Goal: Task Accomplishment & Management: Manage account settings

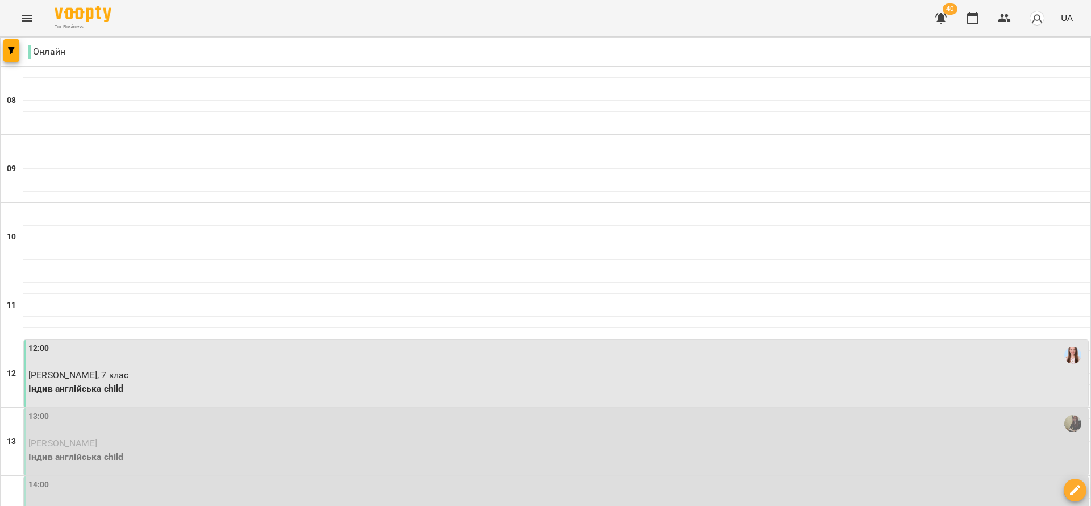
type input "**********"
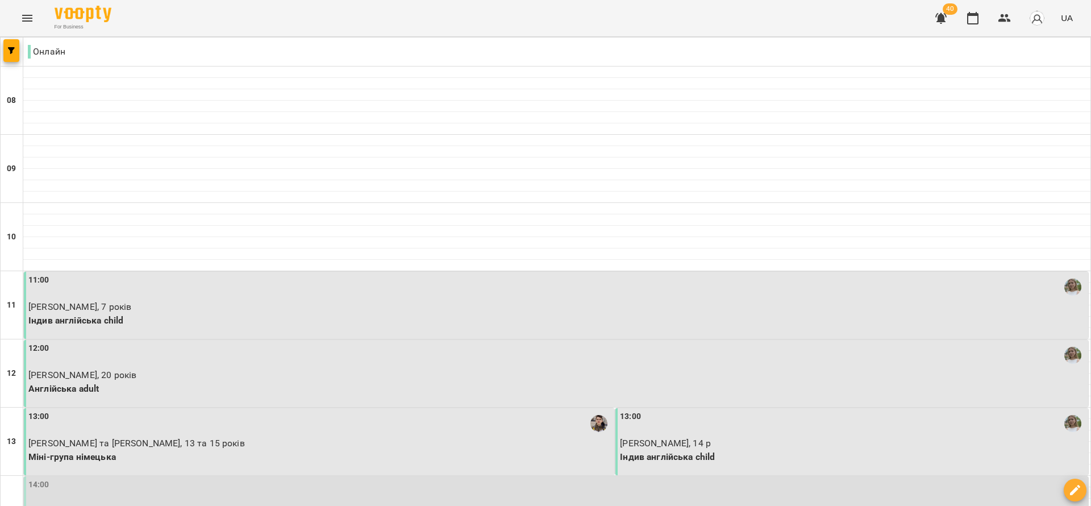
scroll to position [341, 0]
click at [308, 479] on div "14:00" at bounding box center [557, 492] width 1058 height 26
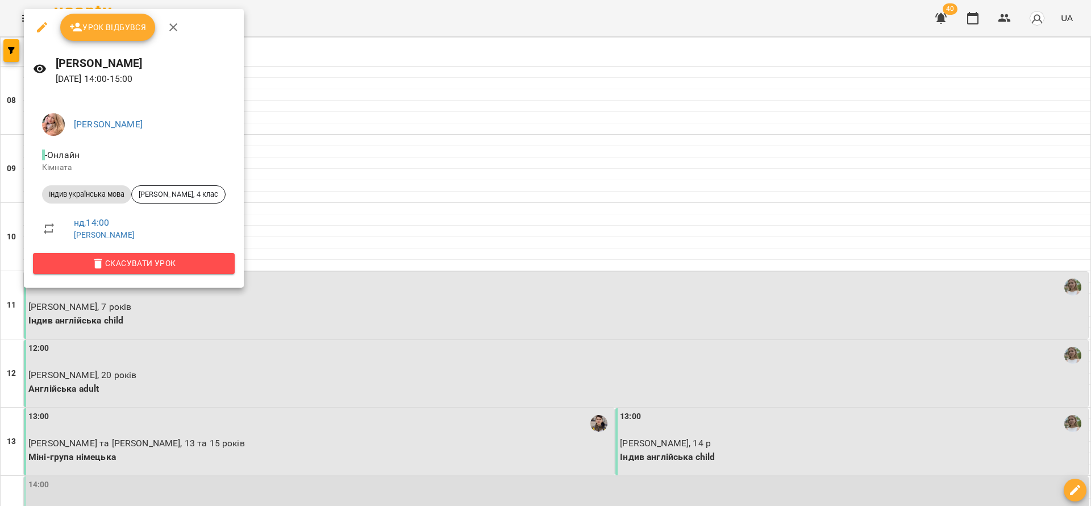
click at [197, 259] on span "Скасувати Урок" at bounding box center [134, 263] width 184 height 14
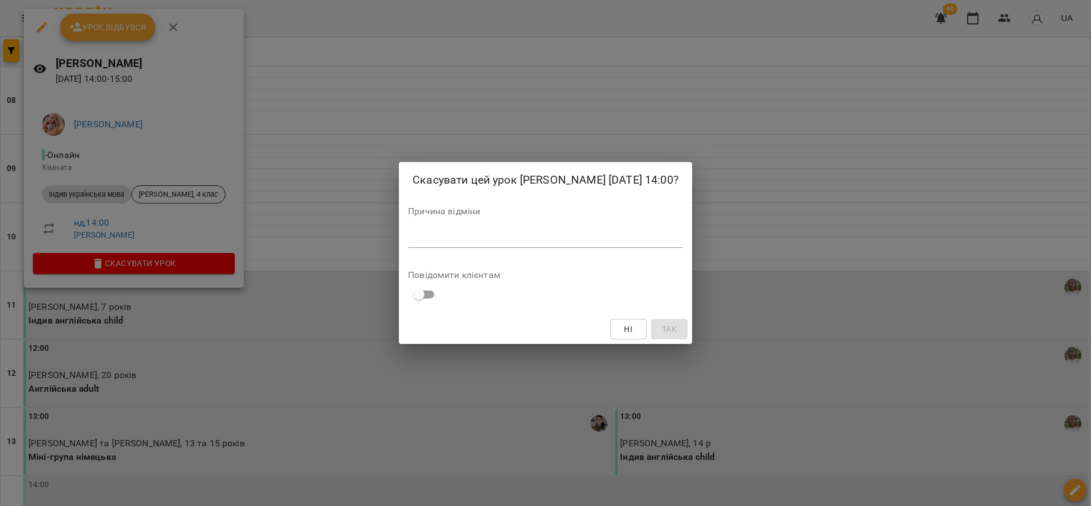
click at [427, 248] on div "*" at bounding box center [545, 239] width 275 height 18
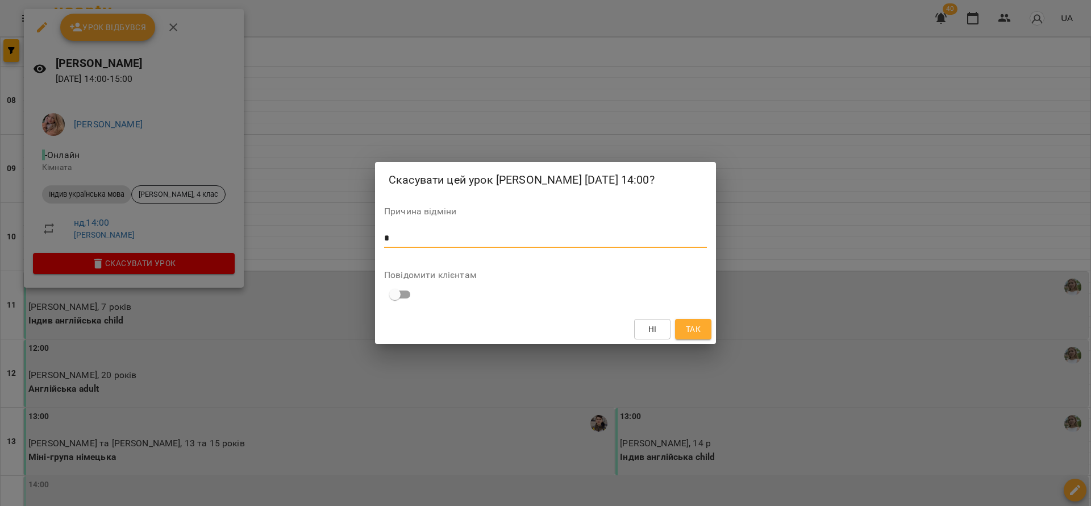
type textarea "*"
click at [689, 336] on span "Так" at bounding box center [693, 329] width 15 height 14
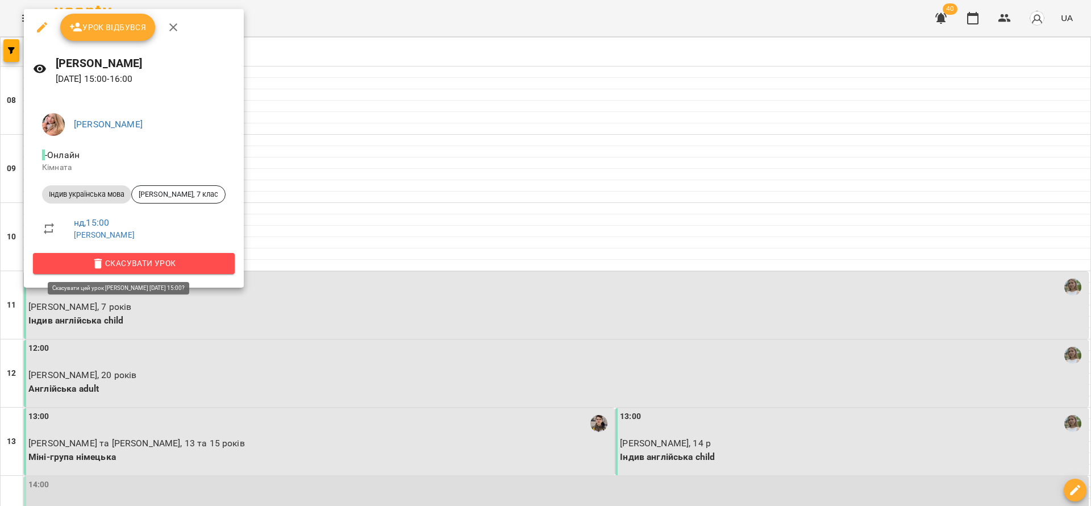
click at [168, 266] on span "Скасувати Урок" at bounding box center [134, 263] width 184 height 14
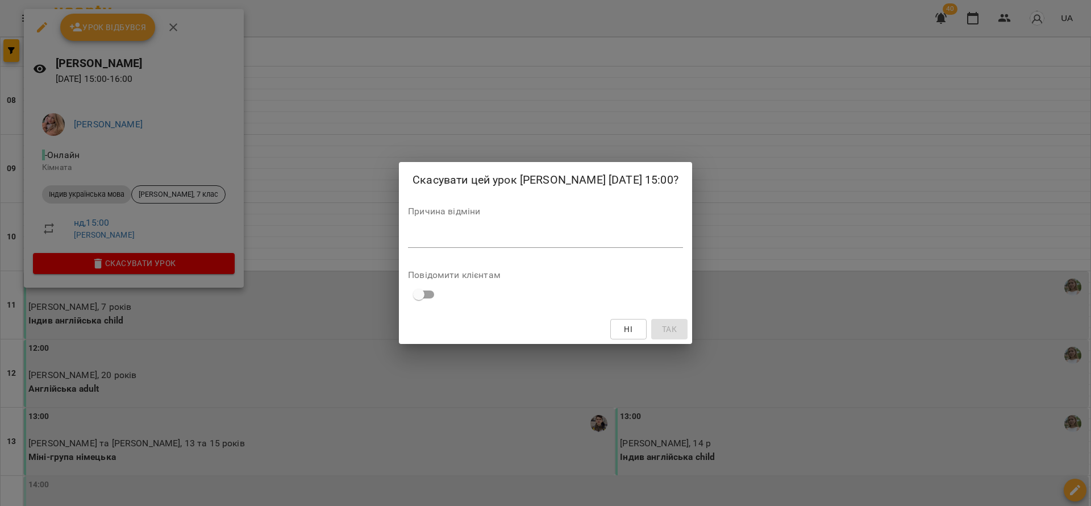
click at [493, 233] on div "Причина відміни *" at bounding box center [545, 229] width 275 height 45
click at [495, 244] on textarea at bounding box center [545, 238] width 275 height 11
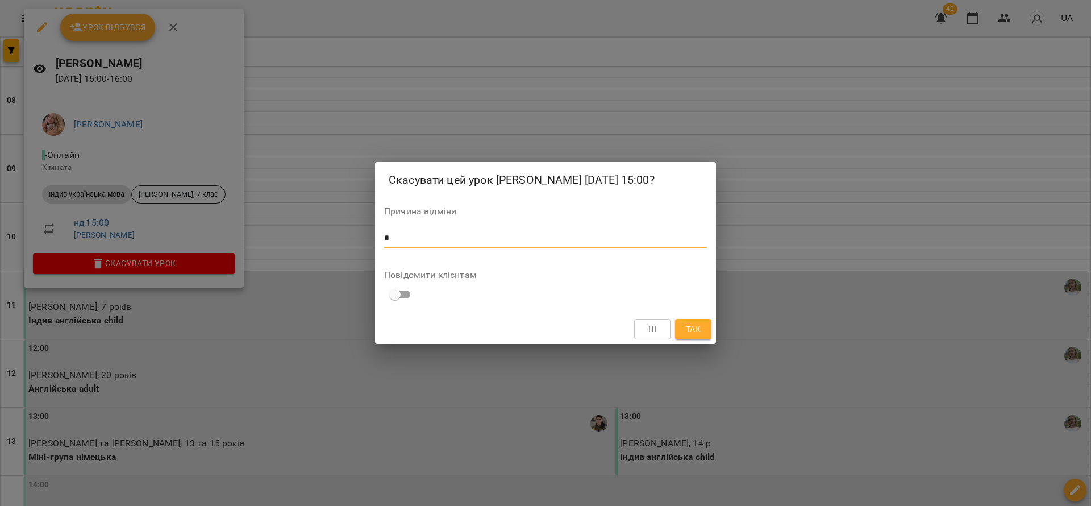
type textarea "*"
drag, startPoint x: 699, startPoint y: 341, endPoint x: 298, endPoint y: 287, distance: 403.8
click at [700, 336] on span "Так" at bounding box center [693, 329] width 15 height 14
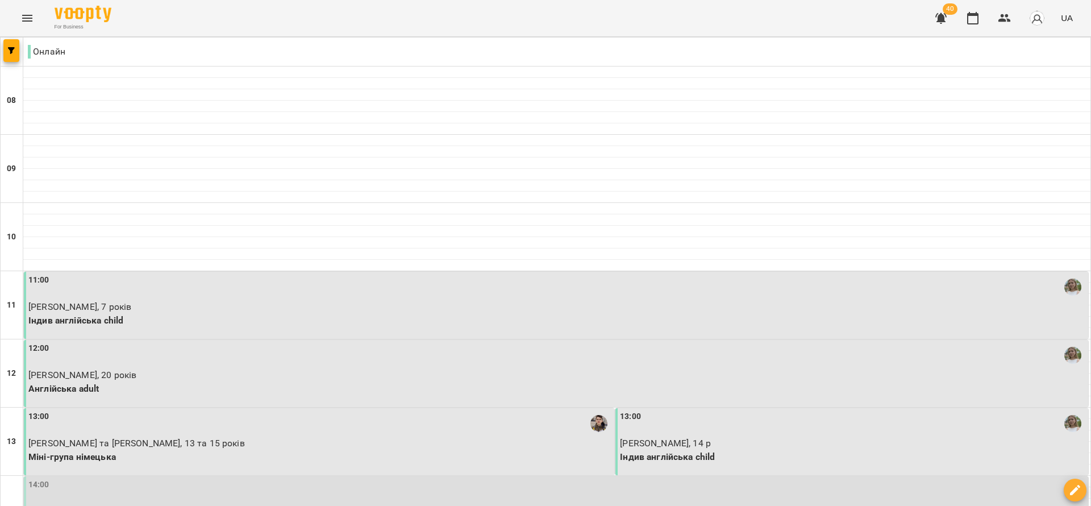
scroll to position [171, 0]
type input "**********"
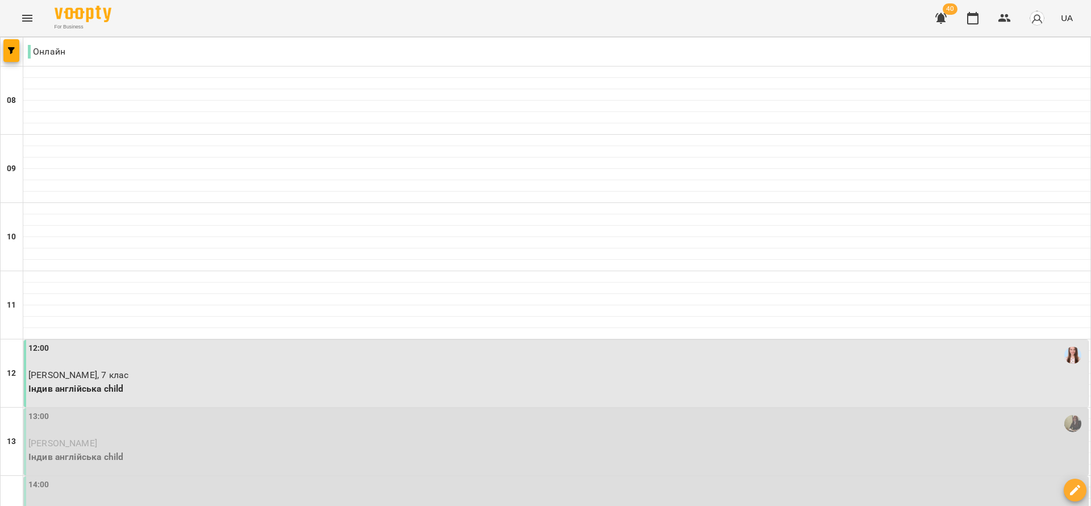
scroll to position [256, 0]
click at [250, 437] on p "[PERSON_NAME]" at bounding box center [557, 444] width 1058 height 14
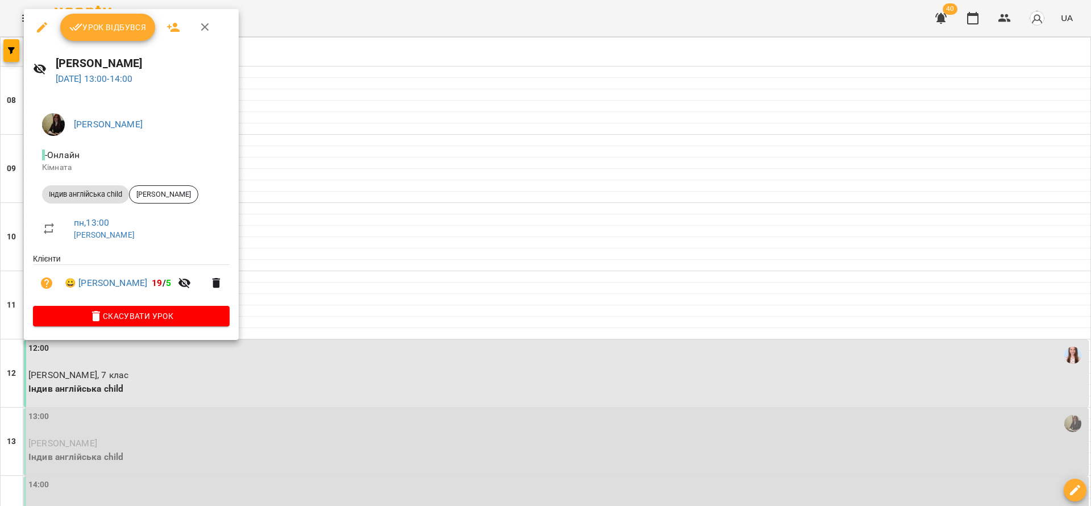
click at [198, 317] on span "Скасувати Урок" at bounding box center [131, 316] width 179 height 14
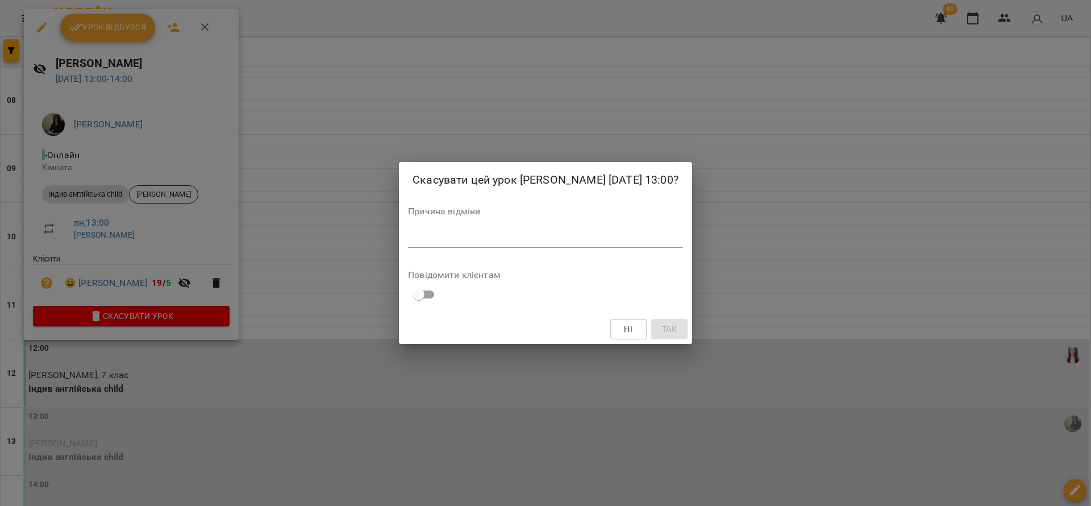
click at [473, 248] on div "*" at bounding box center [545, 239] width 275 height 18
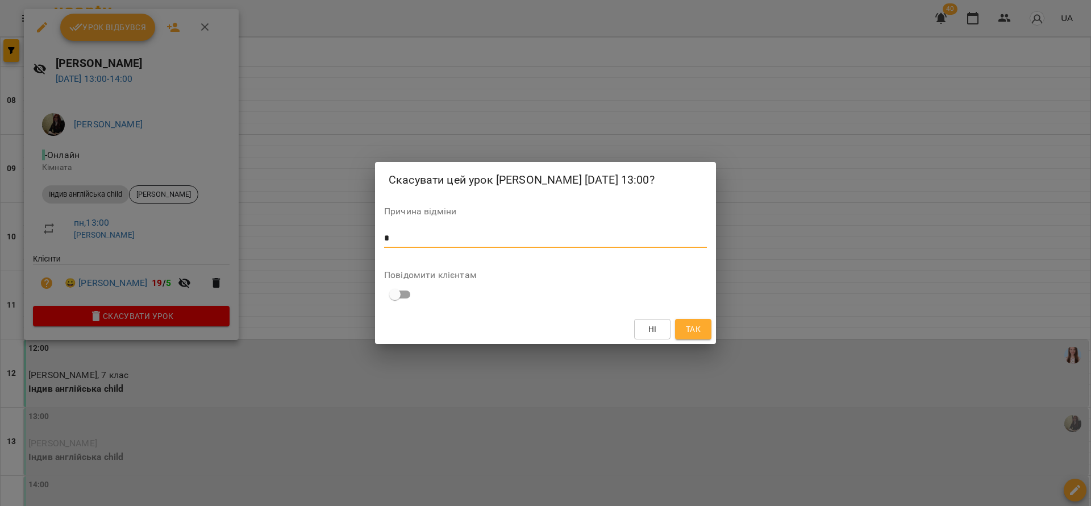
type textarea "*"
click at [717, 343] on div "Скасувати цей урок [PERSON_NAME] [DATE] 13:00? Причина відміни * * Повідомити к…" at bounding box center [545, 253] width 1091 height 506
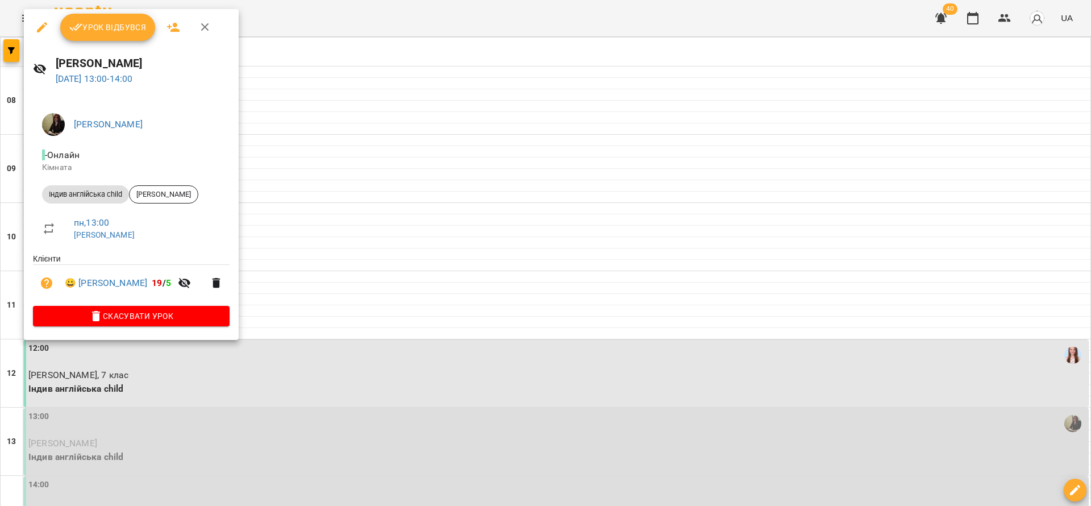
click at [688, 339] on div at bounding box center [545, 253] width 1091 height 506
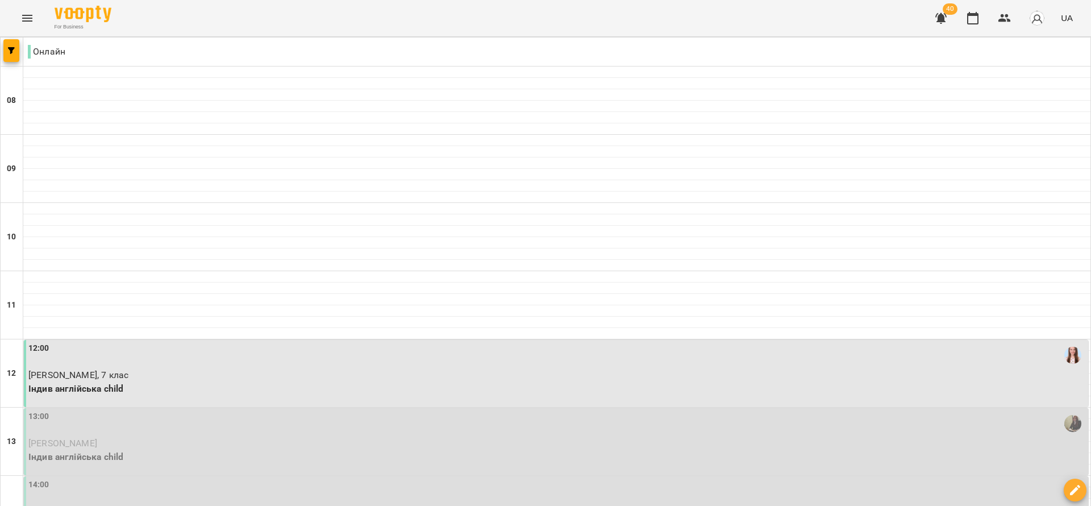
click at [247, 479] on div "14:00" at bounding box center [557, 492] width 1058 height 26
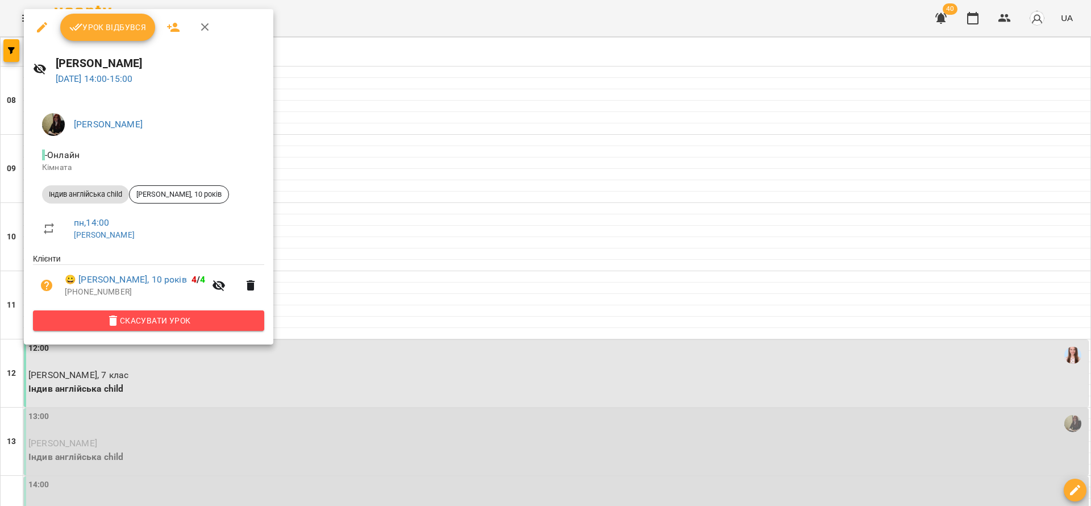
click at [192, 323] on span "Скасувати Урок" at bounding box center [148, 321] width 213 height 14
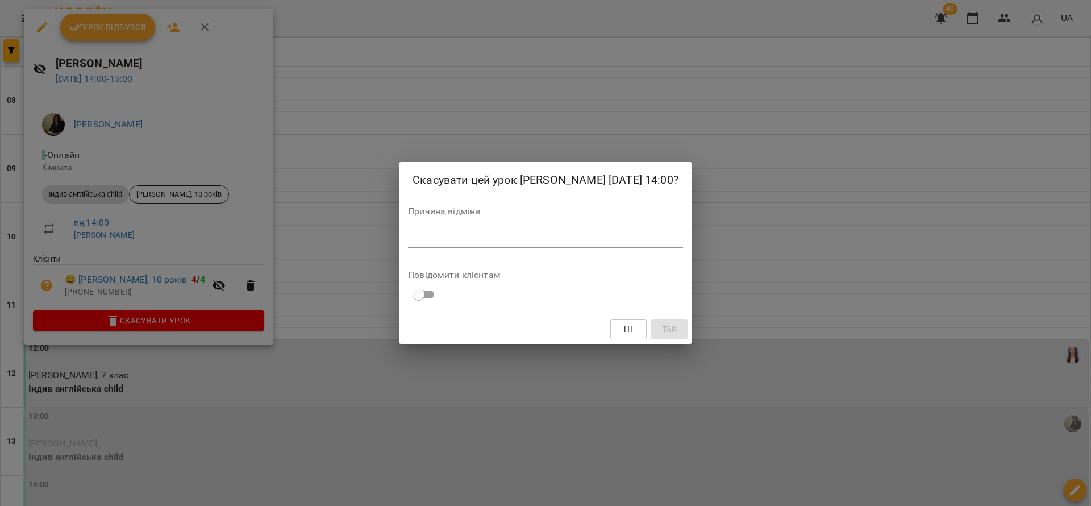
click at [424, 248] on div "*" at bounding box center [545, 239] width 275 height 18
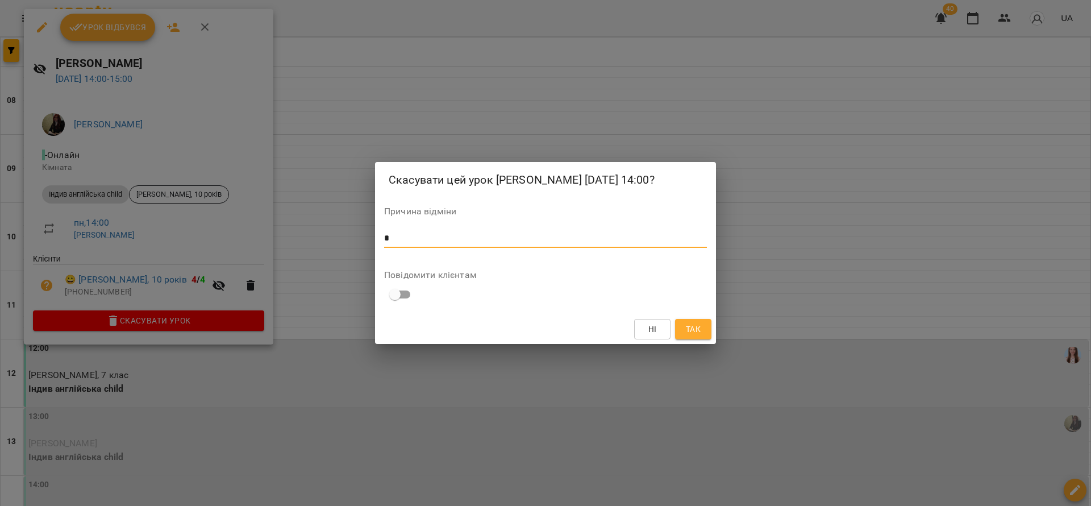
type textarea "*"
click at [696, 334] on span "Так" at bounding box center [693, 329] width 15 height 14
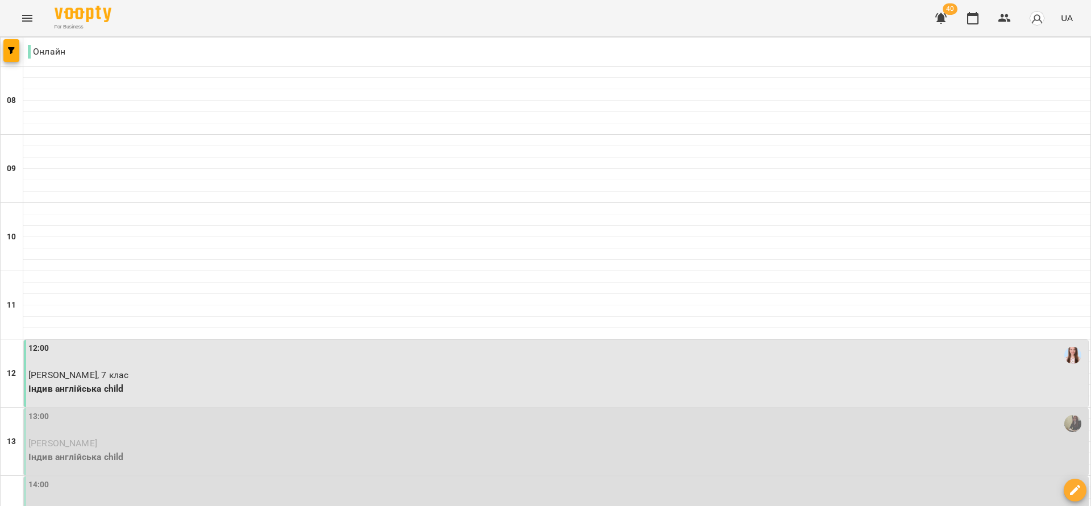
click at [301, 437] on p "[PERSON_NAME]" at bounding box center [557, 444] width 1058 height 14
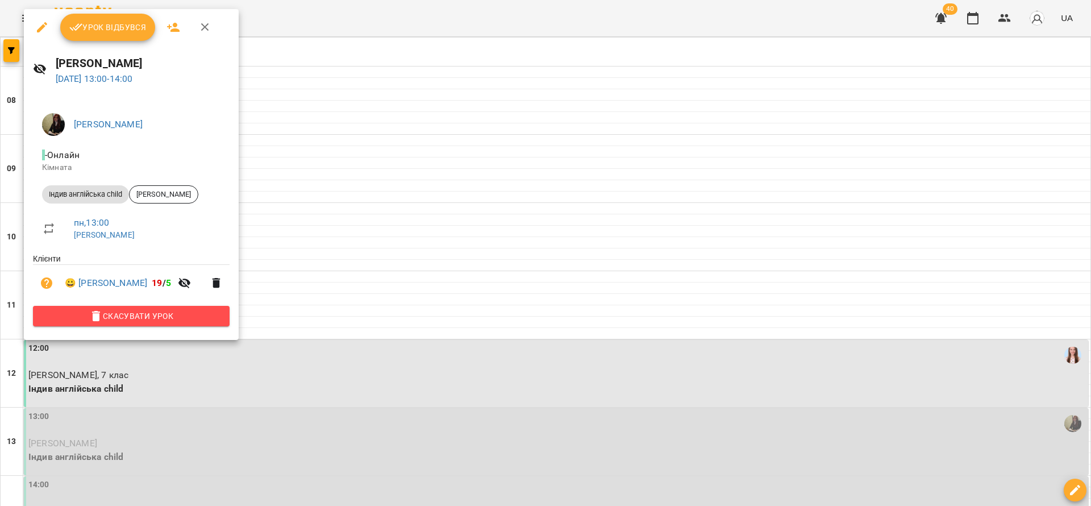
click at [206, 308] on button "Скасувати Урок" at bounding box center [131, 316] width 197 height 20
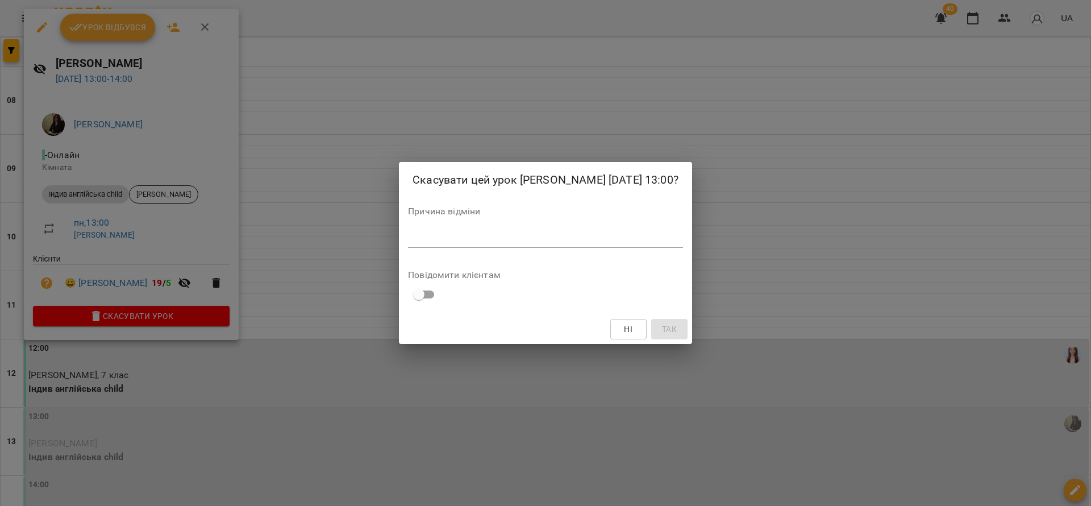
drag, startPoint x: 445, startPoint y: 239, endPoint x: 496, endPoint y: 271, distance: 60.7
click at [445, 239] on div "*" at bounding box center [545, 239] width 275 height 18
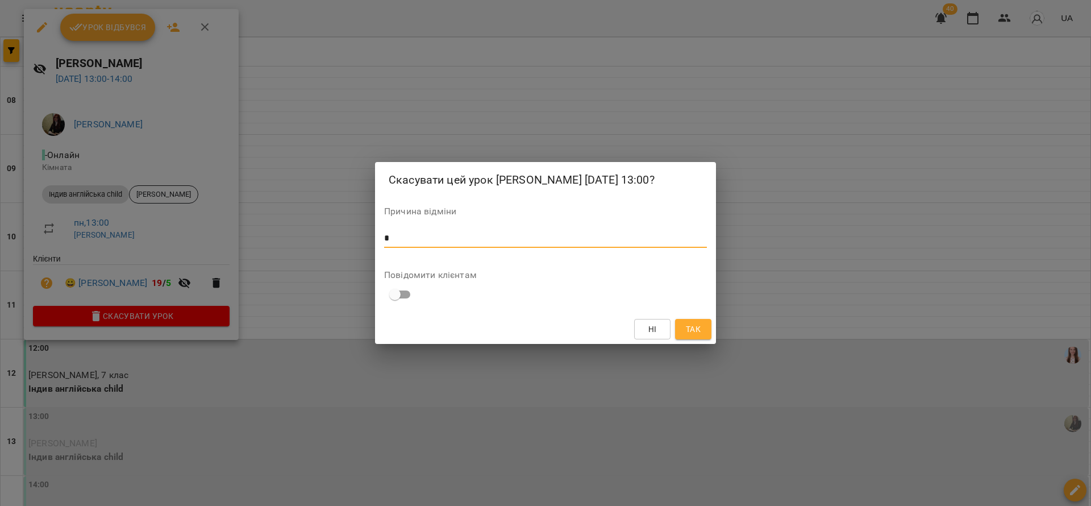
type textarea "*"
click at [699, 336] on span "Так" at bounding box center [693, 329] width 15 height 14
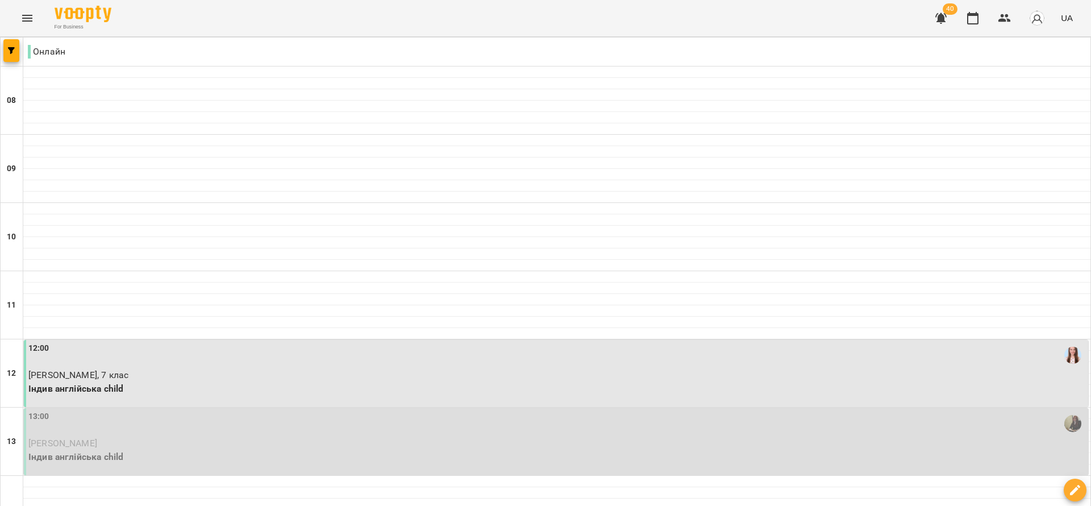
scroll to position [728, 0]
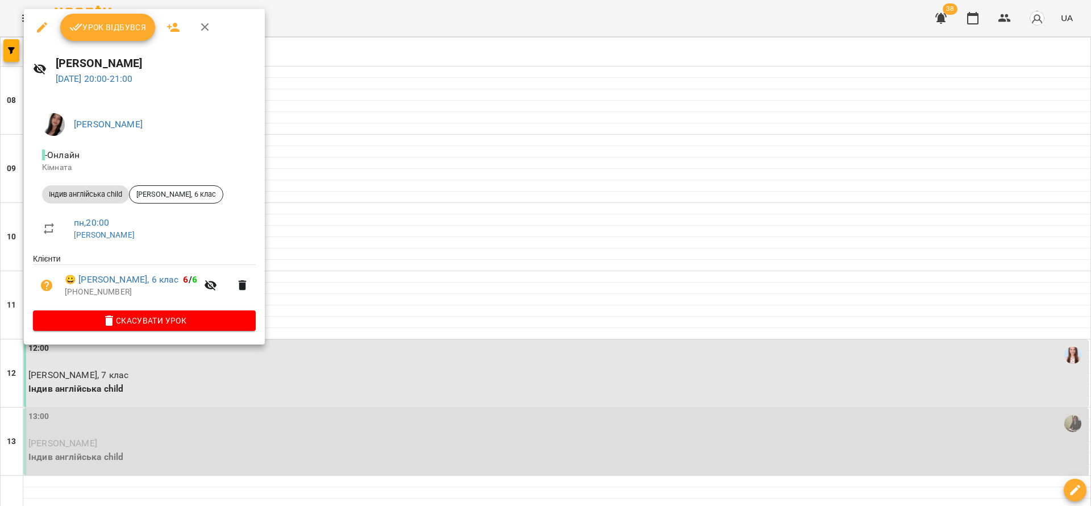
click at [393, 198] on div at bounding box center [545, 253] width 1091 height 506
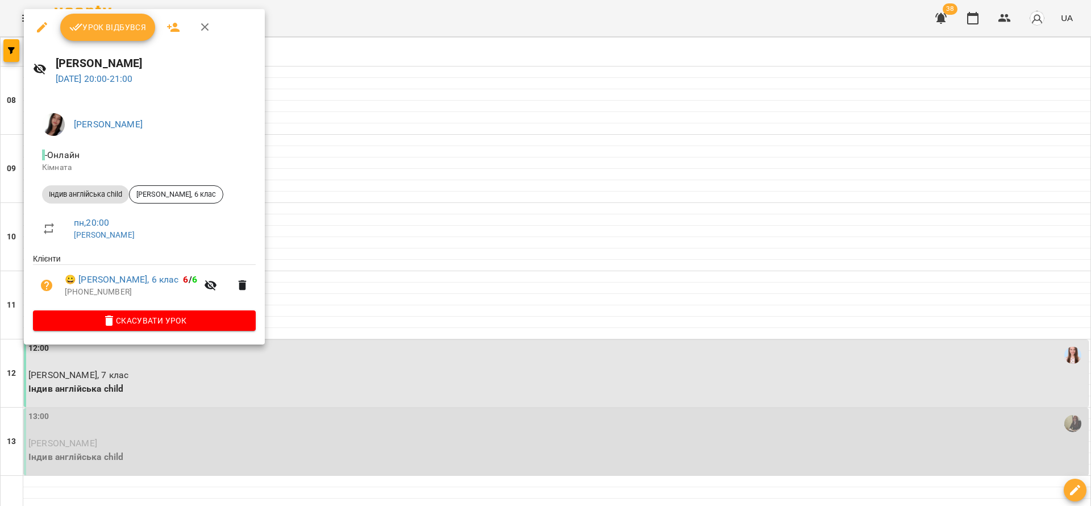
click at [474, 271] on div at bounding box center [545, 253] width 1091 height 506
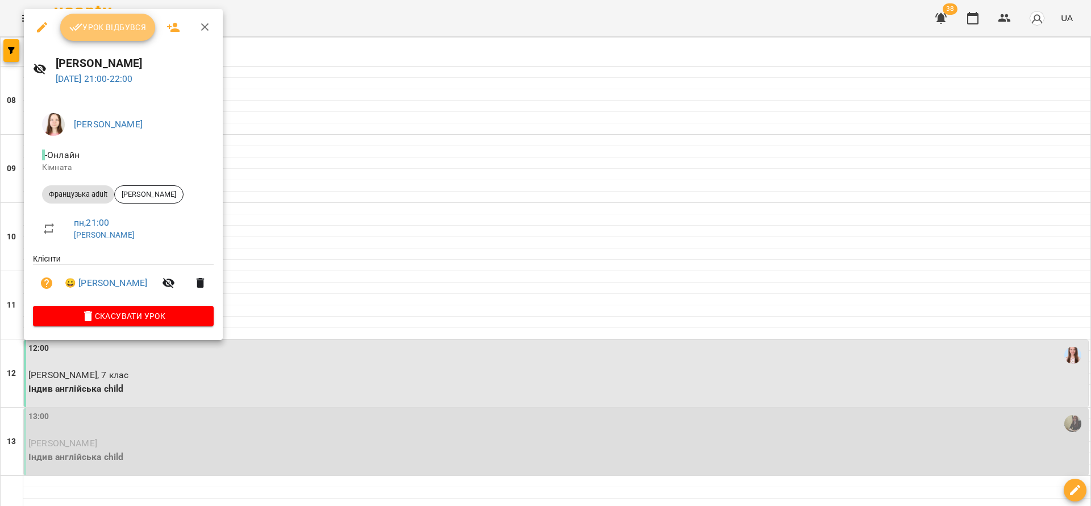
click at [113, 28] on span "Урок відбувся" at bounding box center [107, 27] width 77 height 14
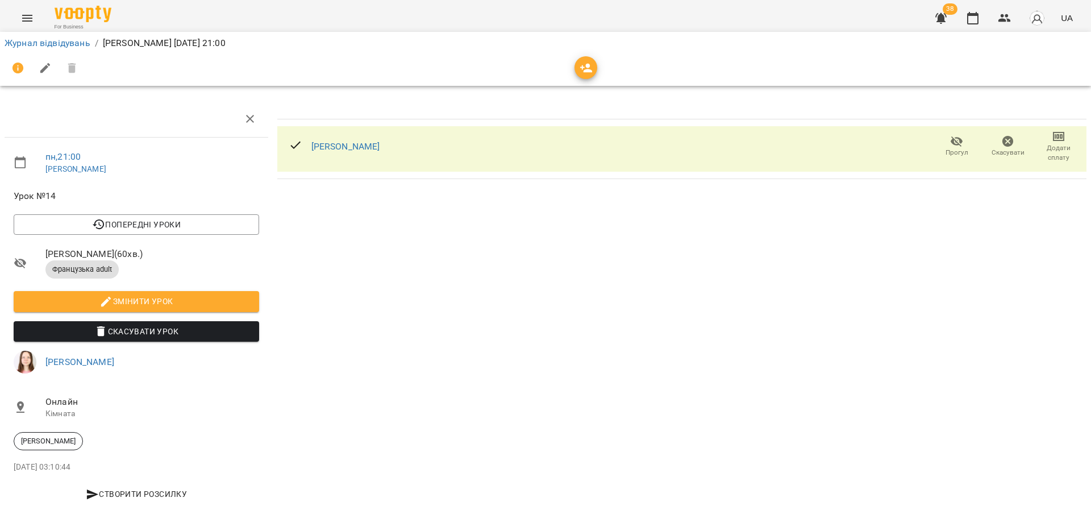
click at [1052, 139] on icon "button" at bounding box center [1059, 137] width 14 height 14
click at [1026, 138] on li "Додати сплату разового" at bounding box center [1021, 136] width 123 height 20
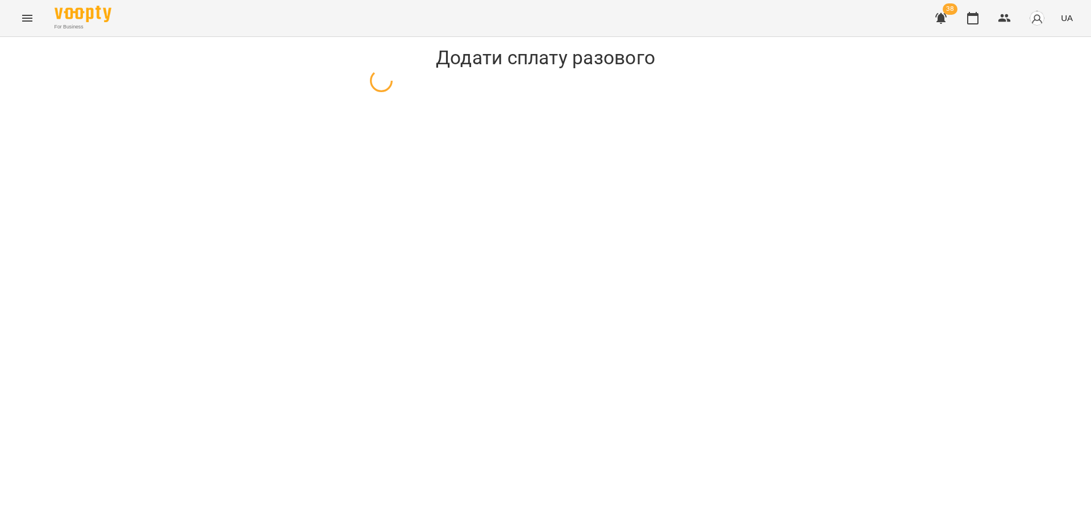
select select "**********"
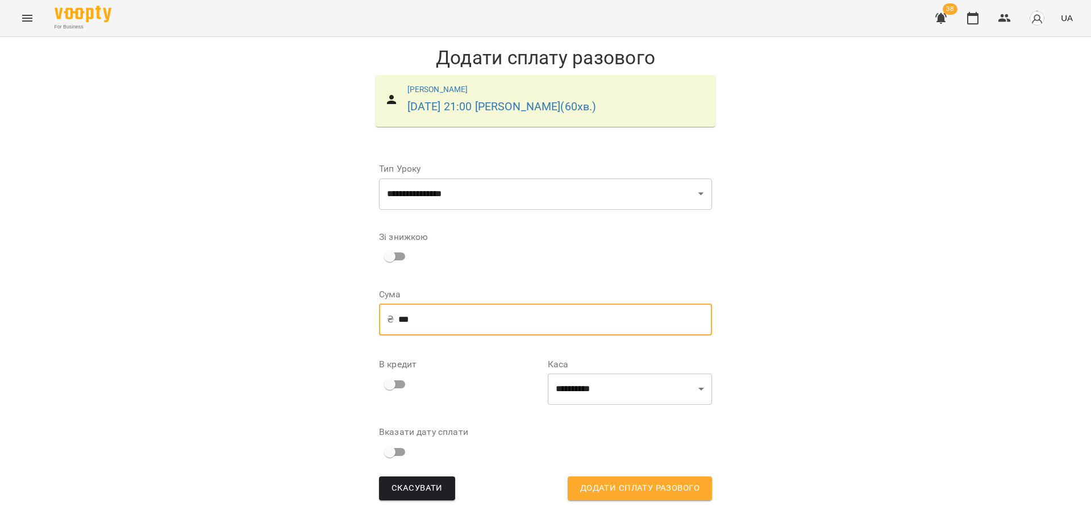
click at [436, 333] on input "***" at bounding box center [556, 320] width 314 height 32
type input "***"
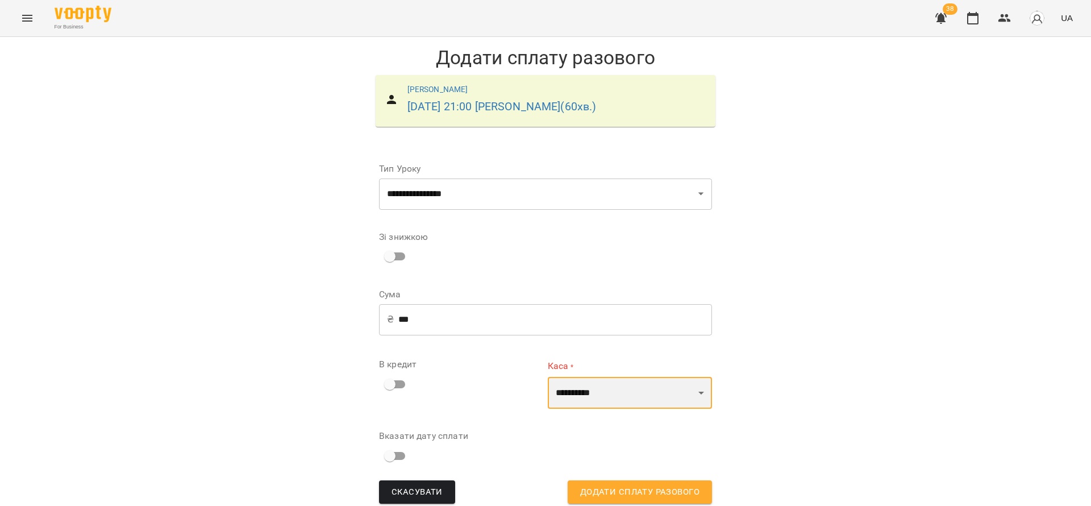
drag, startPoint x: 611, startPoint y: 403, endPoint x: 609, endPoint y: 397, distance: 6.5
click at [611, 403] on select "**********" at bounding box center [630, 393] width 164 height 32
select select "*******"
click at [548, 391] on select "**********" at bounding box center [630, 393] width 164 height 32
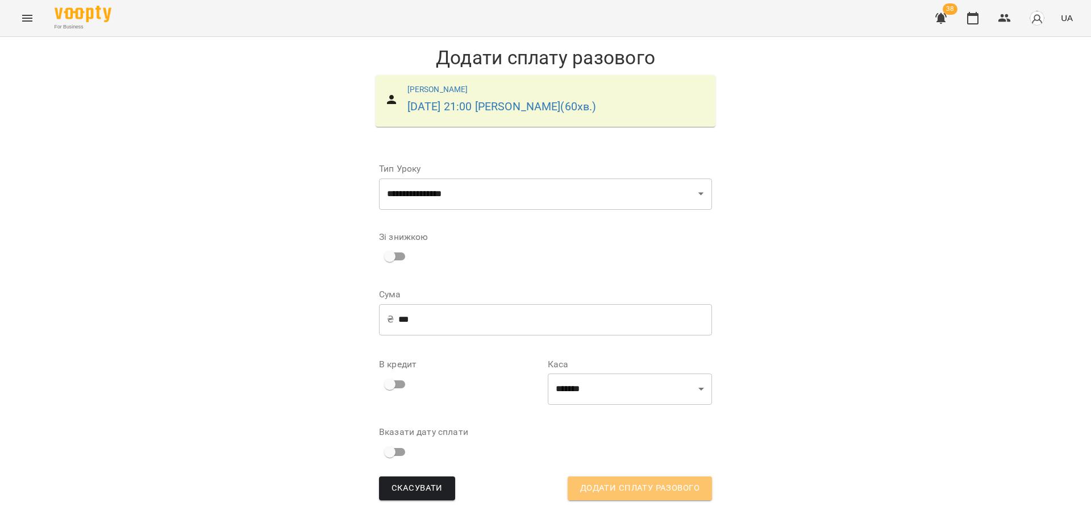
drag, startPoint x: 629, startPoint y: 475, endPoint x: 633, endPoint y: 460, distance: 14.6
click at [630, 481] on span "Додати сплату разового" at bounding box center [639, 488] width 119 height 15
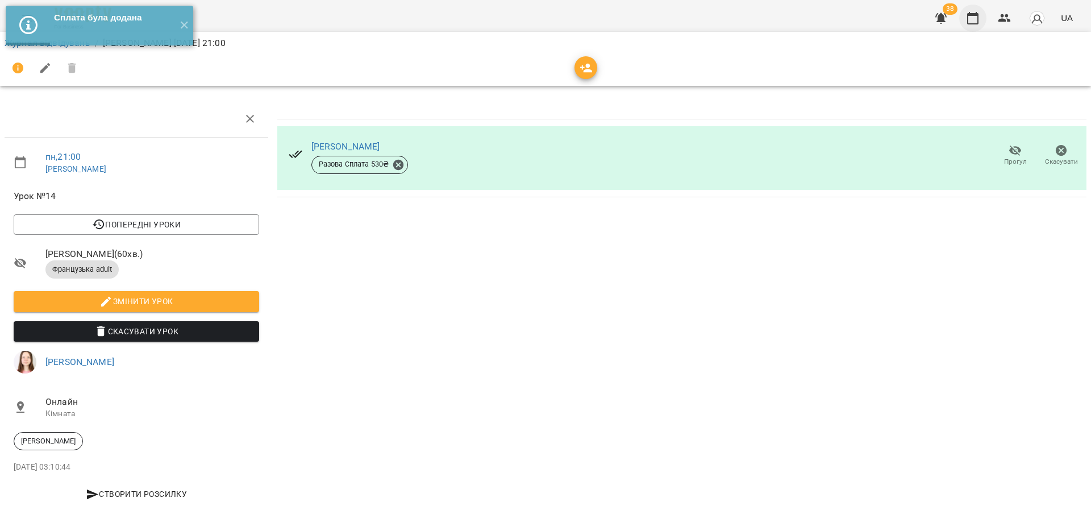
click at [966, 14] on button "button" at bounding box center [973, 18] width 27 height 27
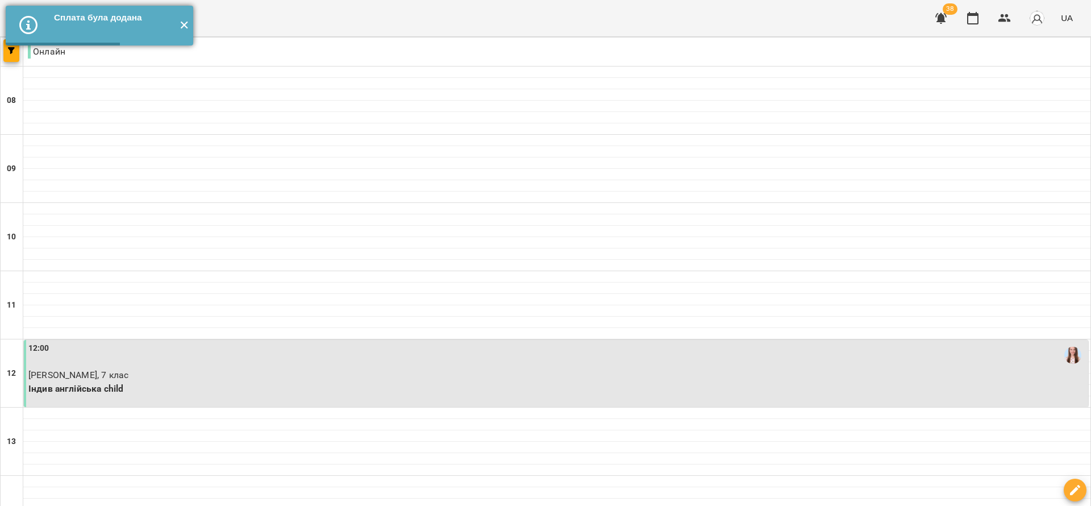
click at [187, 25] on button "✕" at bounding box center [184, 26] width 19 height 40
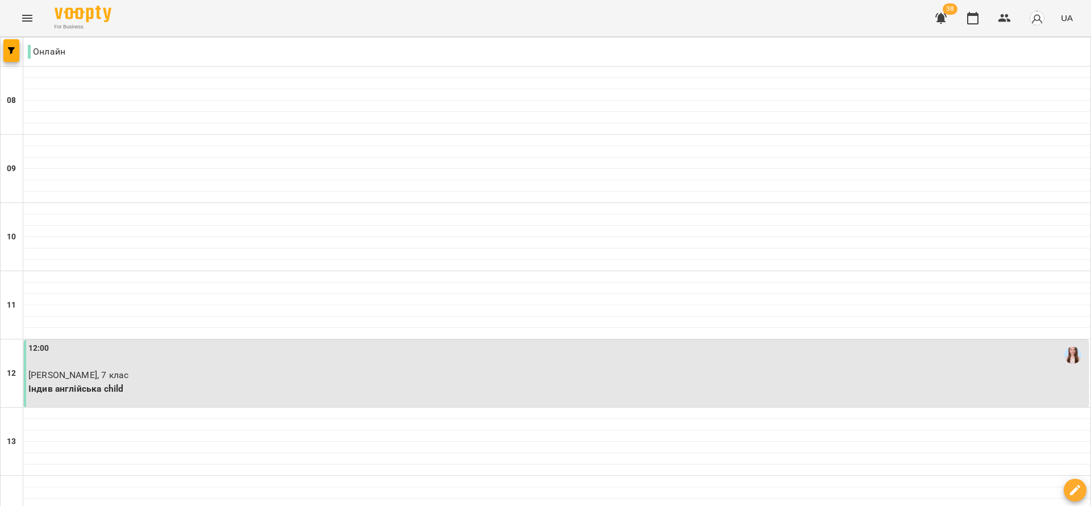
scroll to position [597, 0]
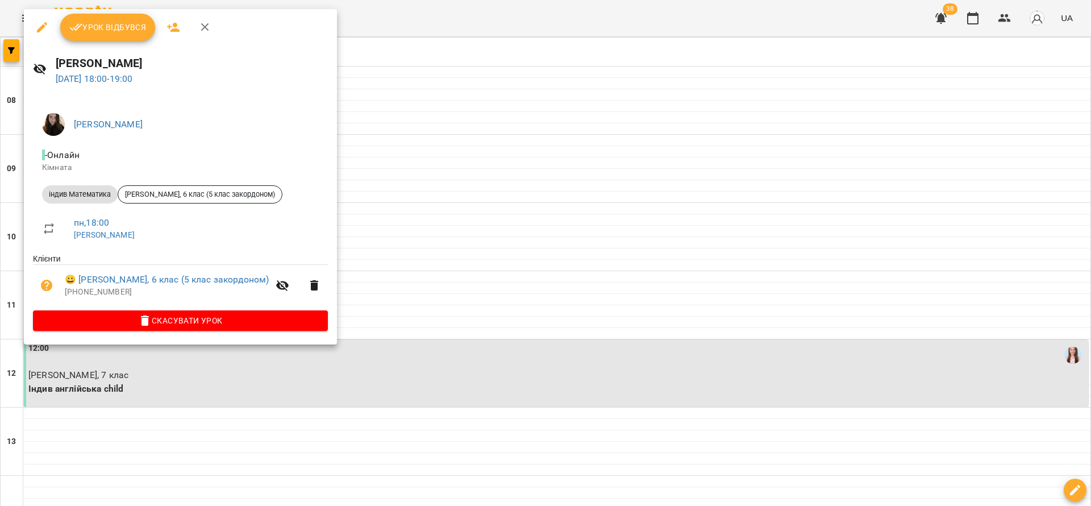
click at [110, 20] on span "Урок відбувся" at bounding box center [107, 27] width 77 height 14
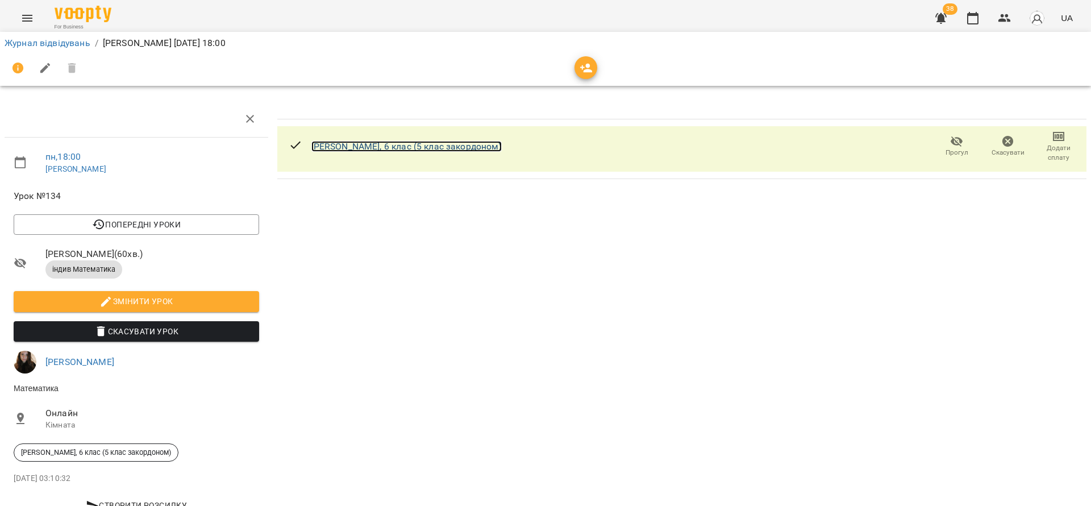
click at [459, 147] on link "[PERSON_NAME], 6 клас (5 клас закордоном)" at bounding box center [407, 146] width 190 height 11
click at [978, 11] on icon "button" at bounding box center [973, 18] width 14 height 14
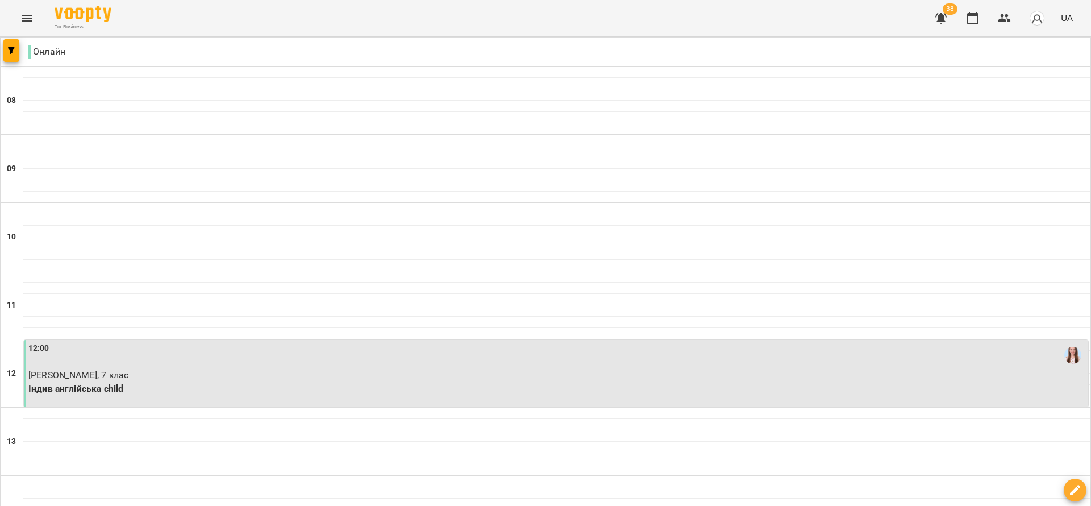
scroll to position [512, 0]
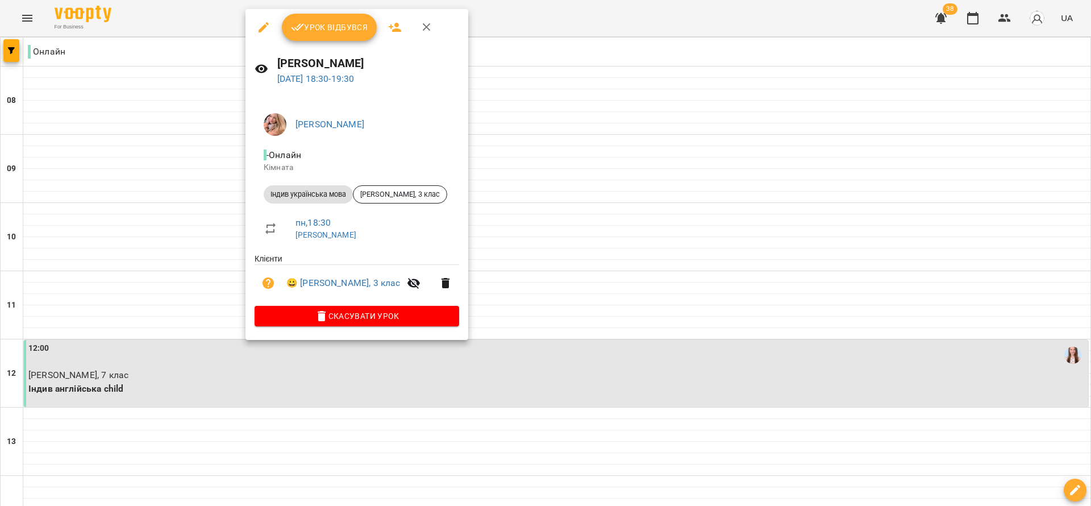
click at [316, 34] on span "Урок відбувся" at bounding box center [329, 27] width 77 height 14
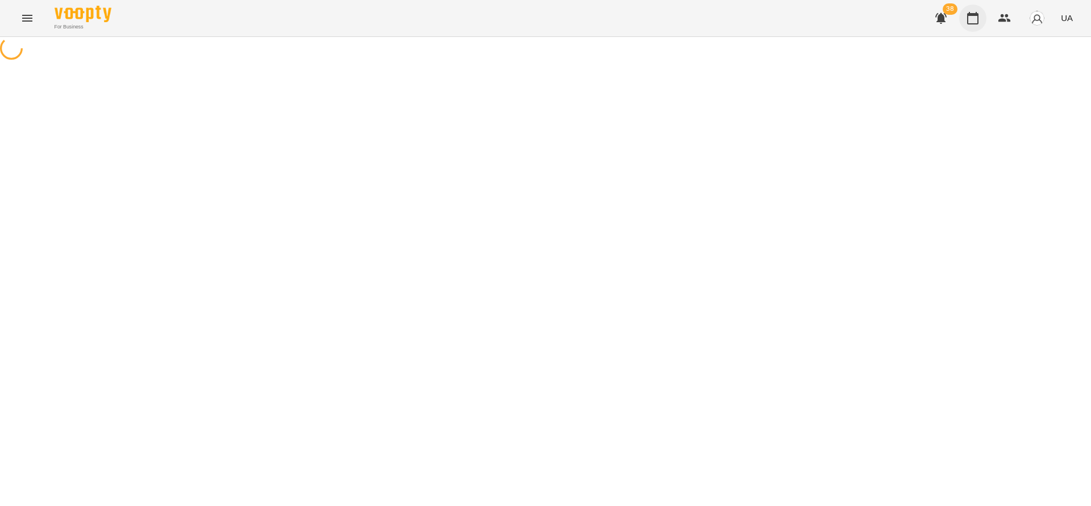
click at [974, 13] on icon "button" at bounding box center [973, 18] width 11 height 13
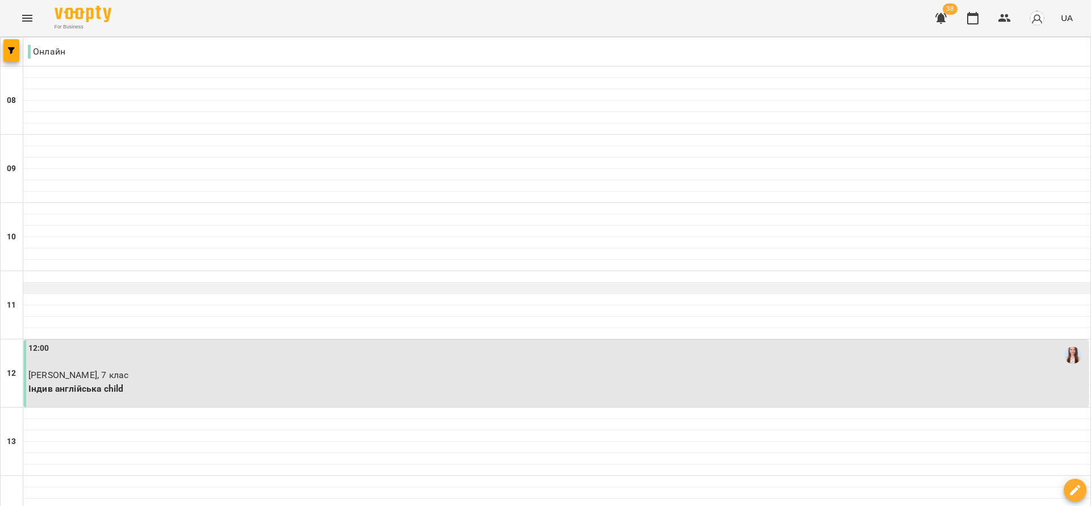
scroll to position [512, 0]
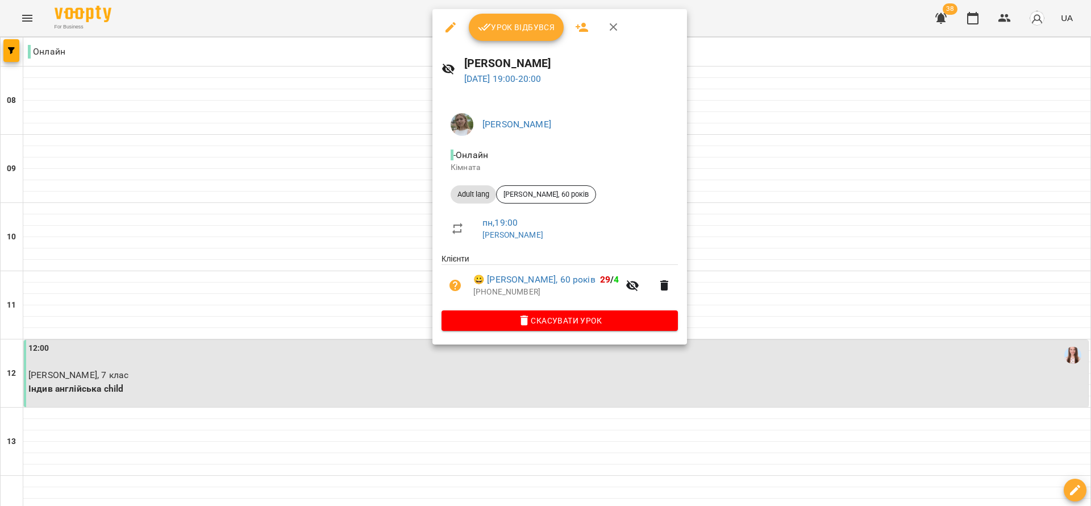
click at [494, 18] on button "Урок відбувся" at bounding box center [517, 27] width 96 height 27
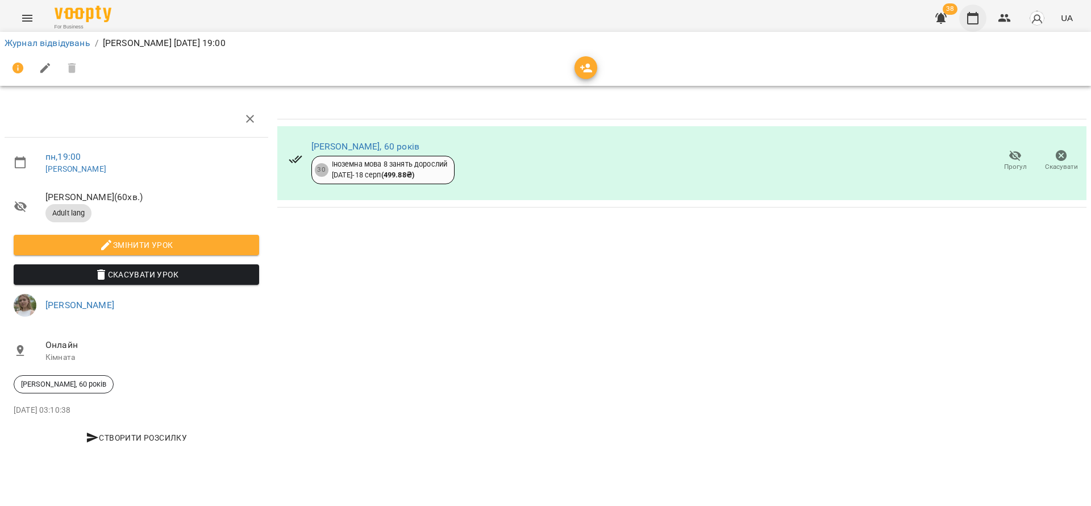
click at [971, 17] on icon "button" at bounding box center [973, 18] width 14 height 14
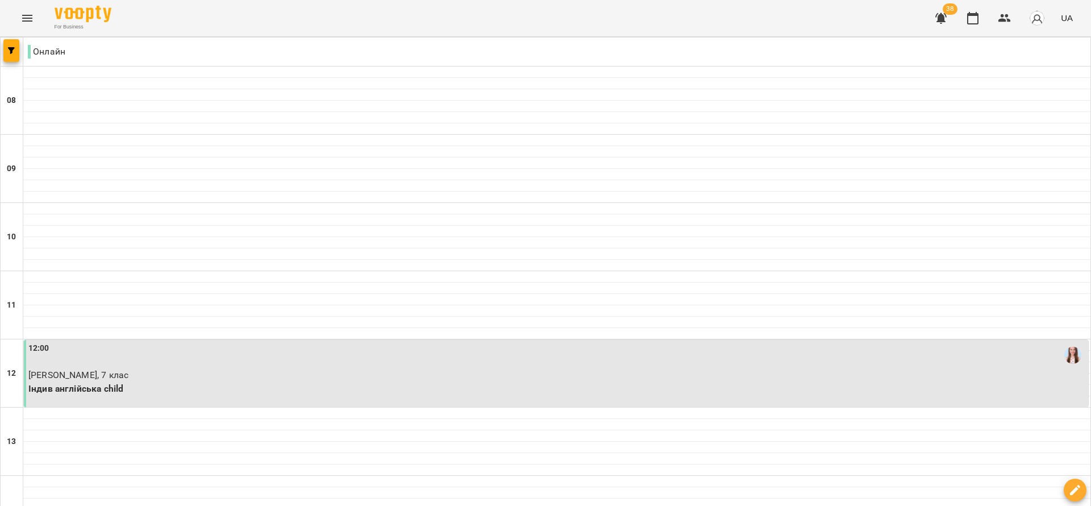
scroll to position [728, 0]
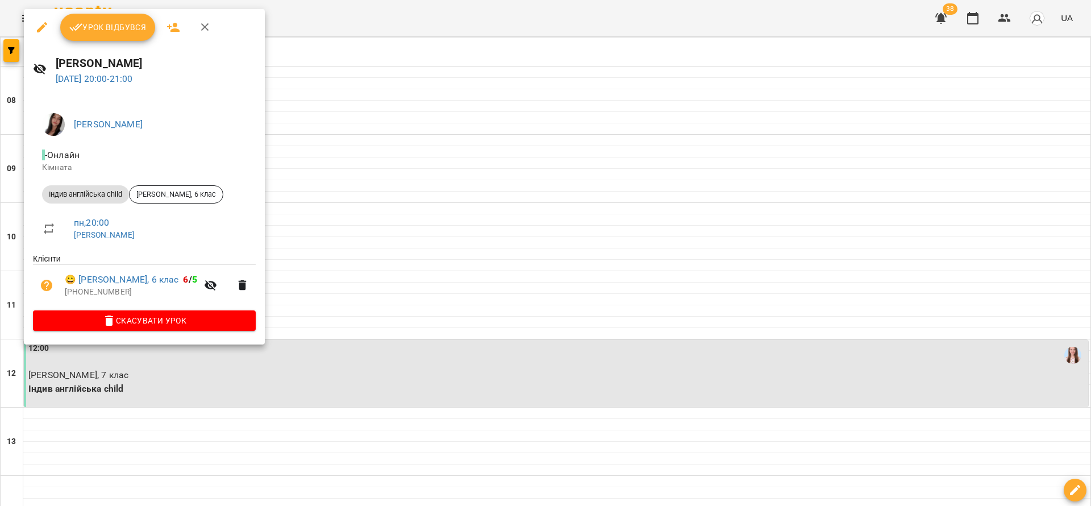
click at [94, 19] on button "Урок відбувся" at bounding box center [108, 27] width 96 height 27
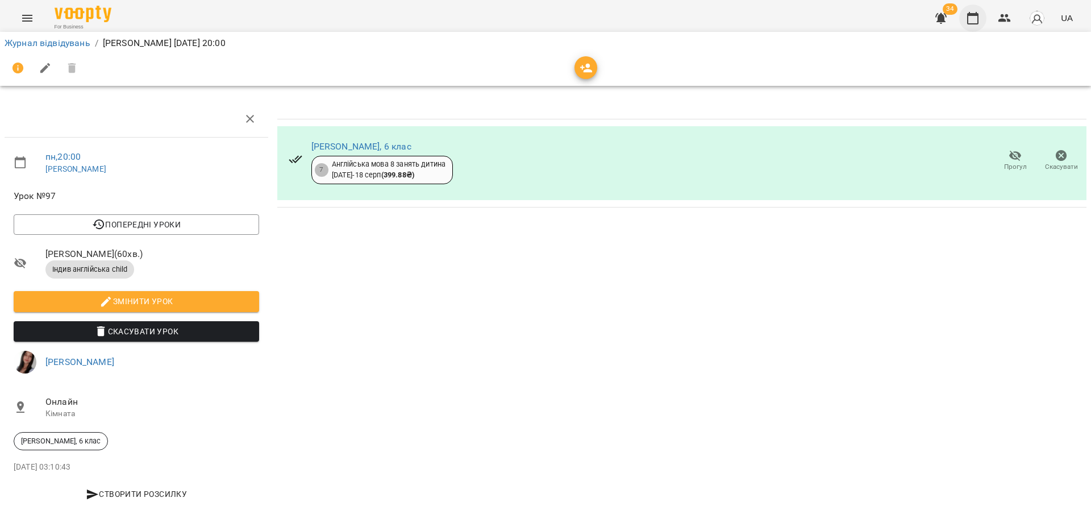
click at [981, 13] on button "button" at bounding box center [973, 18] width 27 height 27
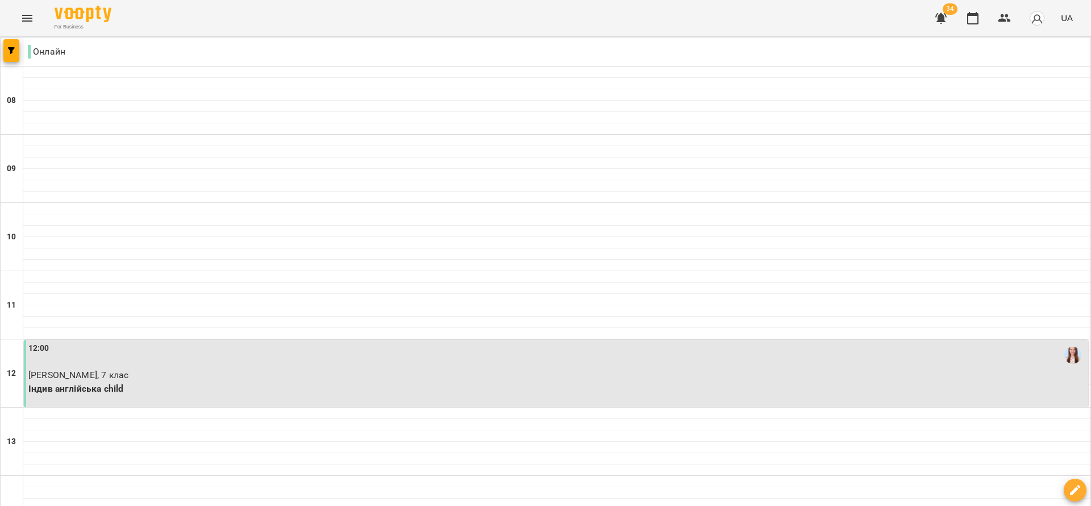
scroll to position [682, 0]
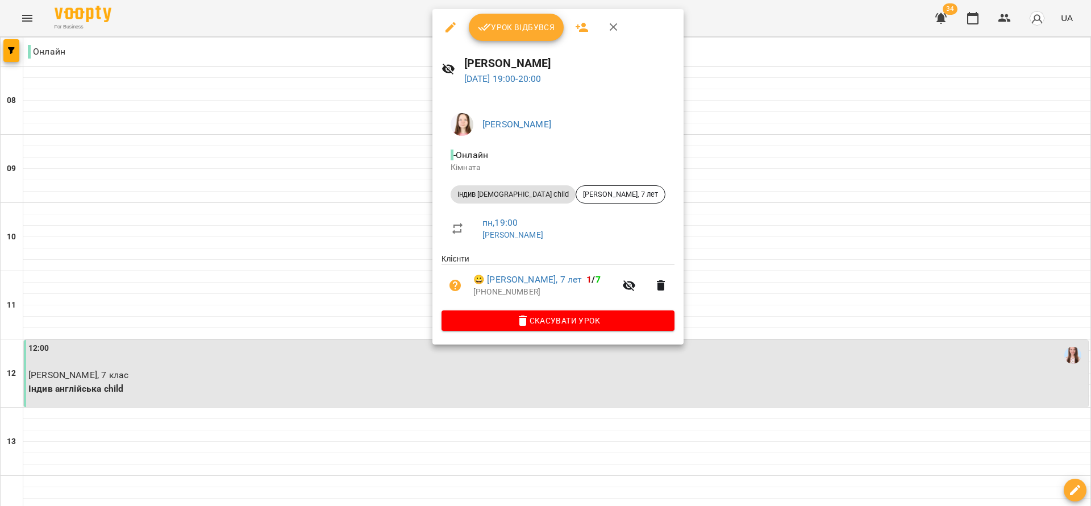
click at [508, 36] on button "Урок відбувся" at bounding box center [517, 27] width 96 height 27
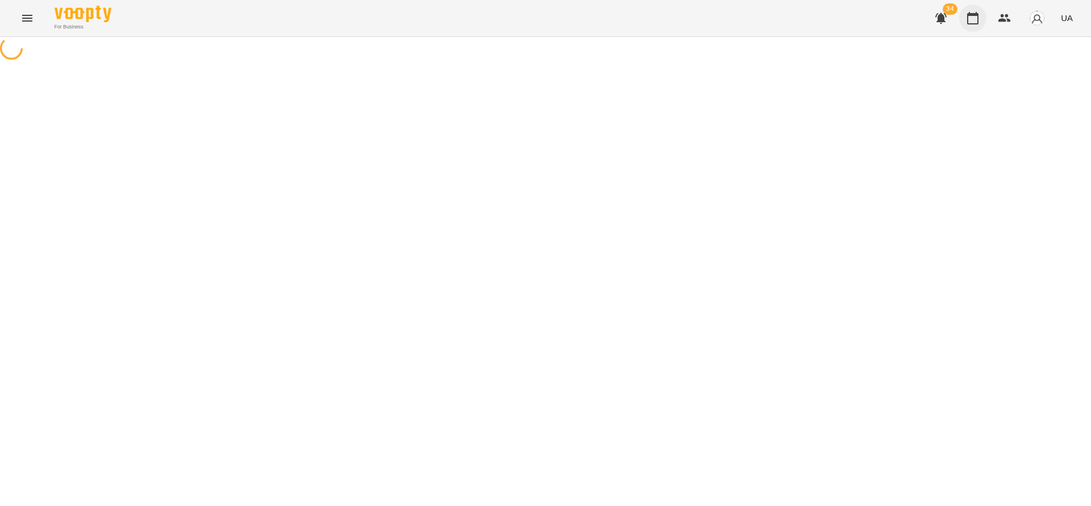
click at [978, 22] on icon "button" at bounding box center [973, 18] width 14 height 14
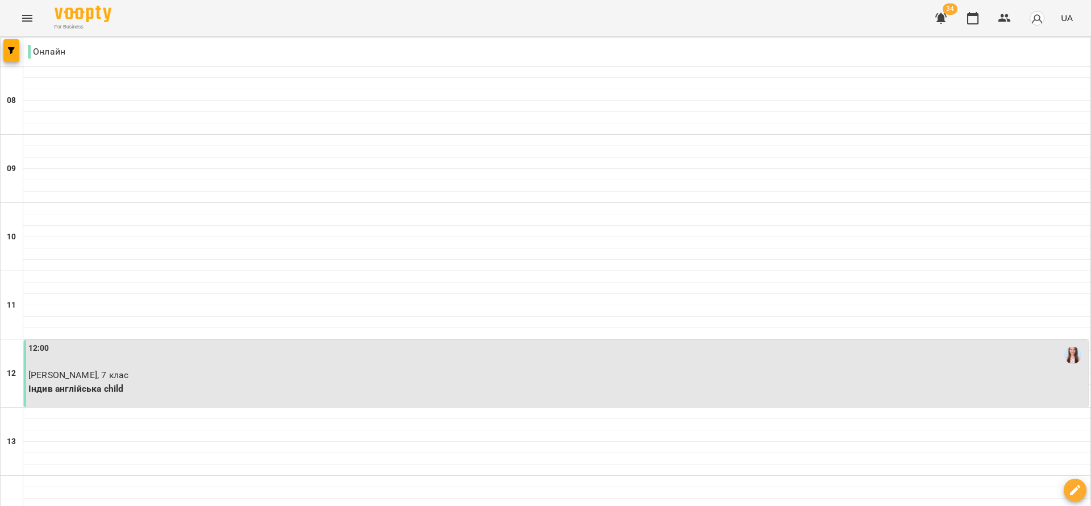
scroll to position [682, 0]
click at [948, 22] on icon "button" at bounding box center [942, 18] width 14 height 14
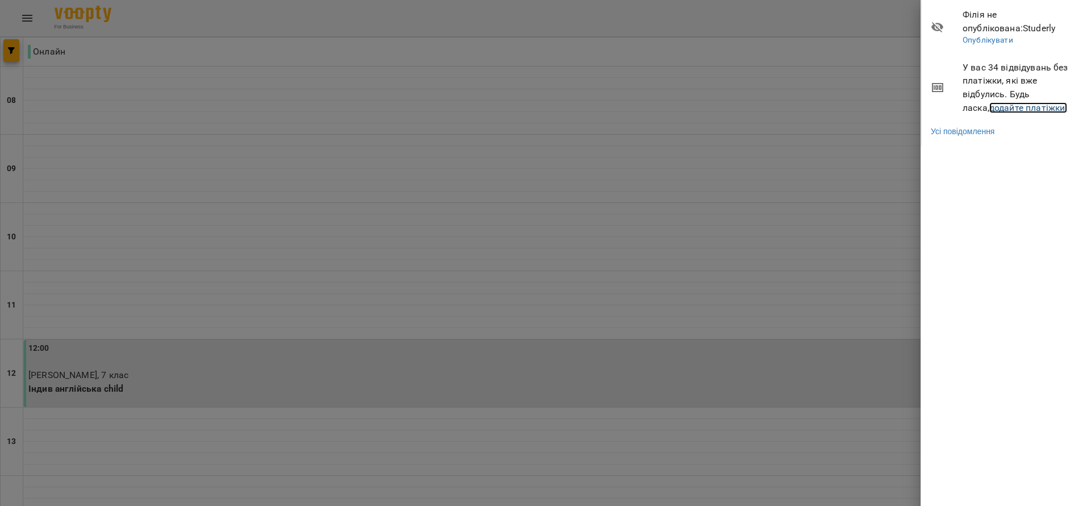
click at [1016, 106] on link "додайте платіжки!" at bounding box center [1029, 107] width 78 height 11
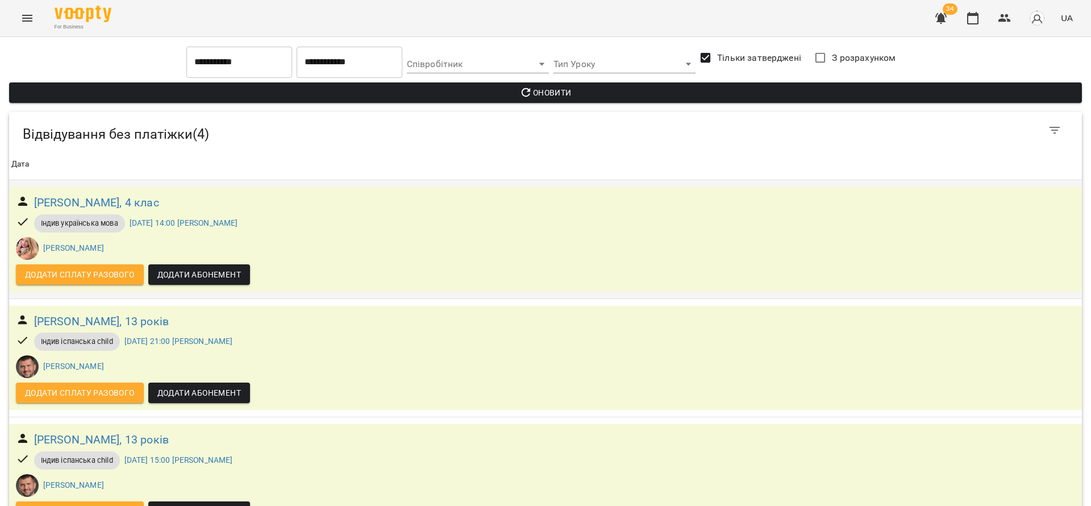
scroll to position [157, 0]
click at [979, 11] on icon "button" at bounding box center [973, 18] width 14 height 14
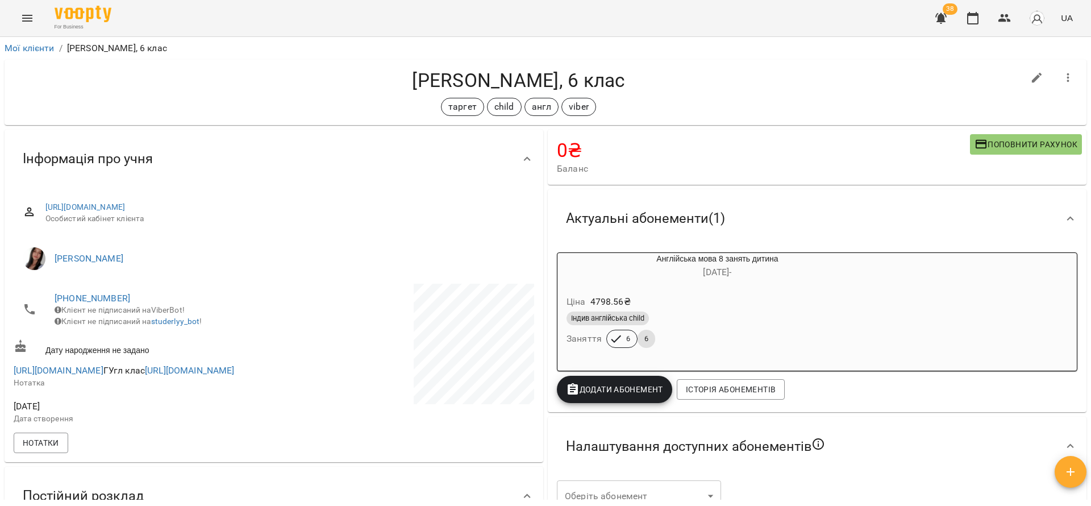
click at [676, 303] on div "Ціна 4798.56 ₴" at bounding box center [717, 302] width 306 height 20
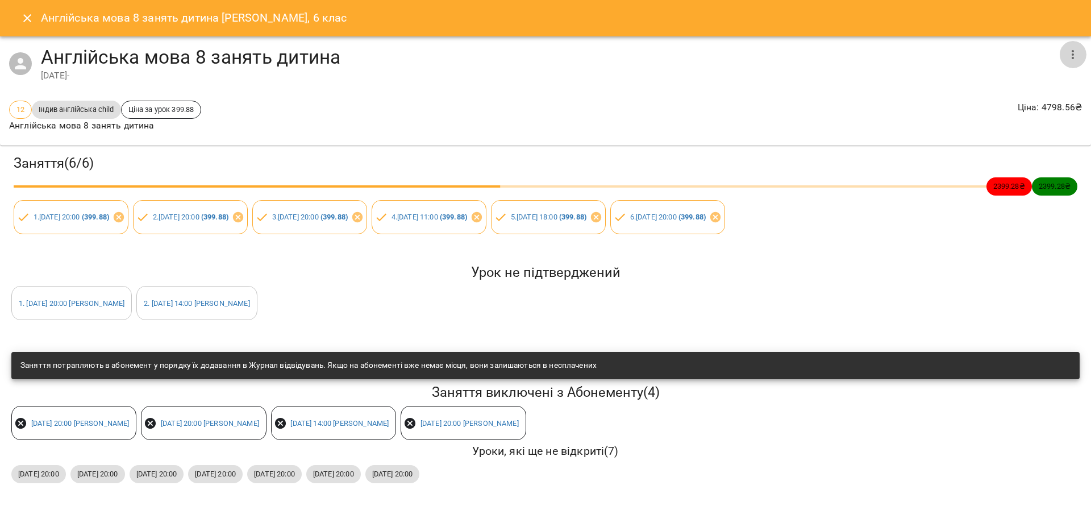
click at [1066, 59] on icon "button" at bounding box center [1073, 55] width 14 height 14
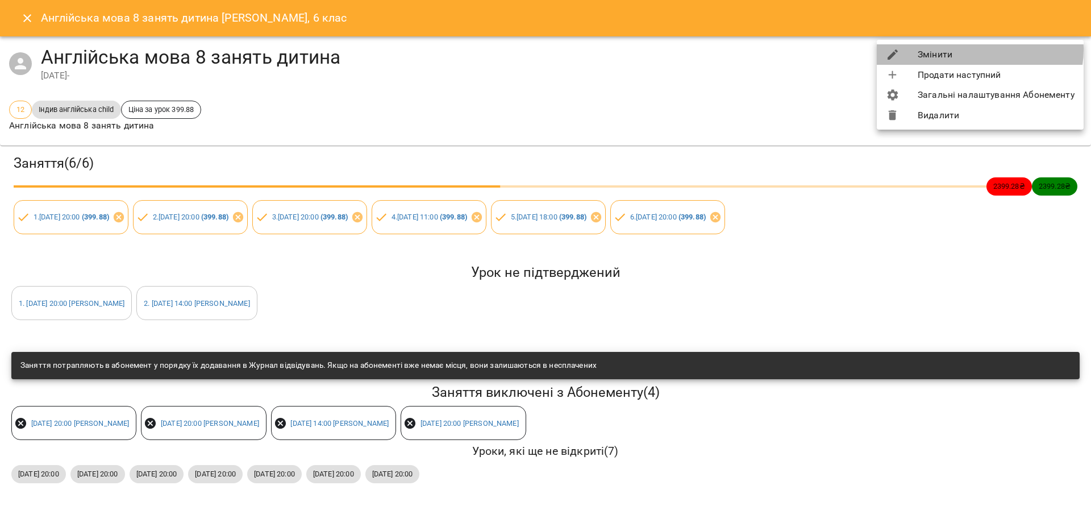
click at [972, 49] on li "Змінити" at bounding box center [980, 54] width 207 height 20
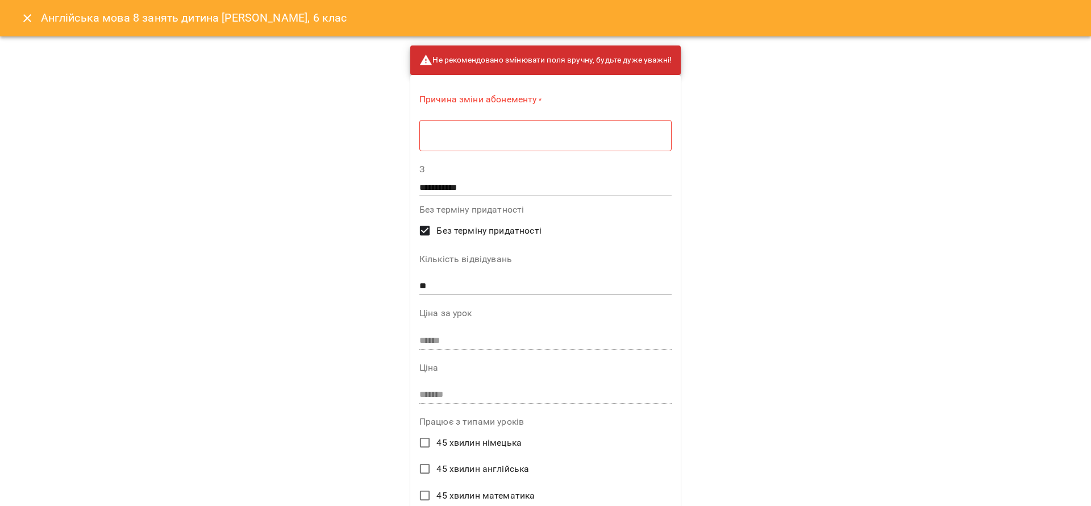
click at [551, 142] on div "* ​" at bounding box center [546, 135] width 252 height 32
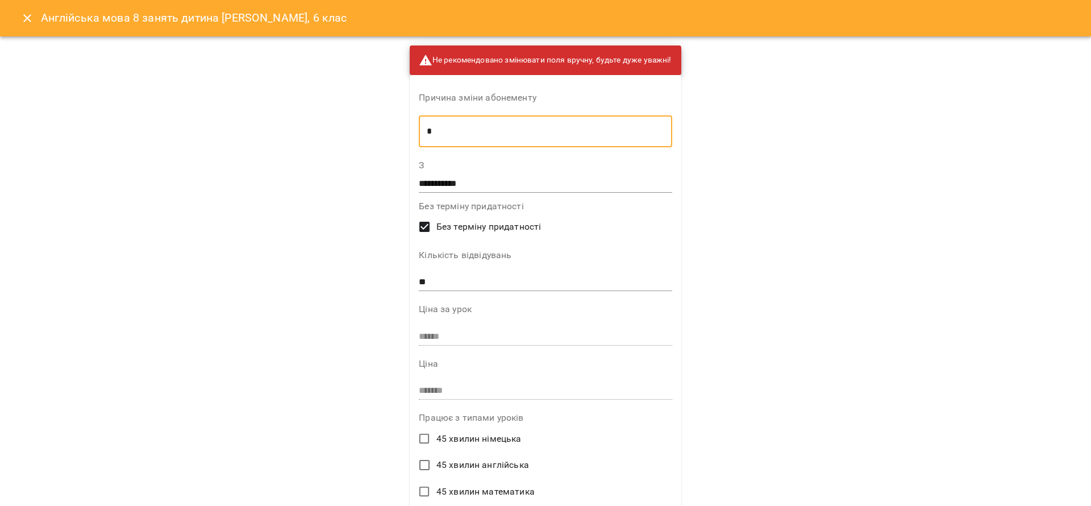
type textarea "*"
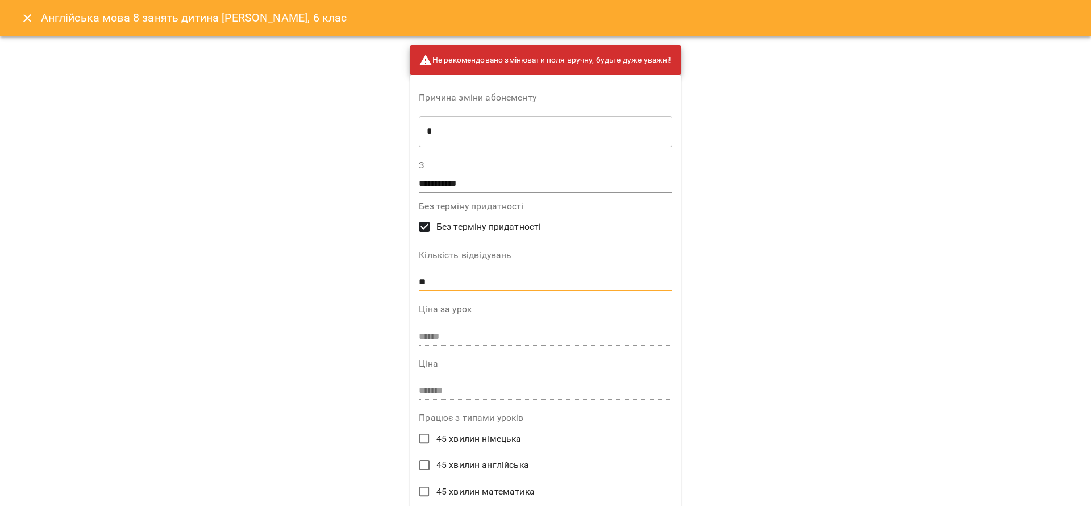
drag, startPoint x: 466, startPoint y: 283, endPoint x: 448, endPoint y: 283, distance: 17.6
click at [448, 283] on input "**" at bounding box center [545, 282] width 253 height 18
type input "**"
click at [829, 337] on div "**********" at bounding box center [545, 253] width 1091 height 506
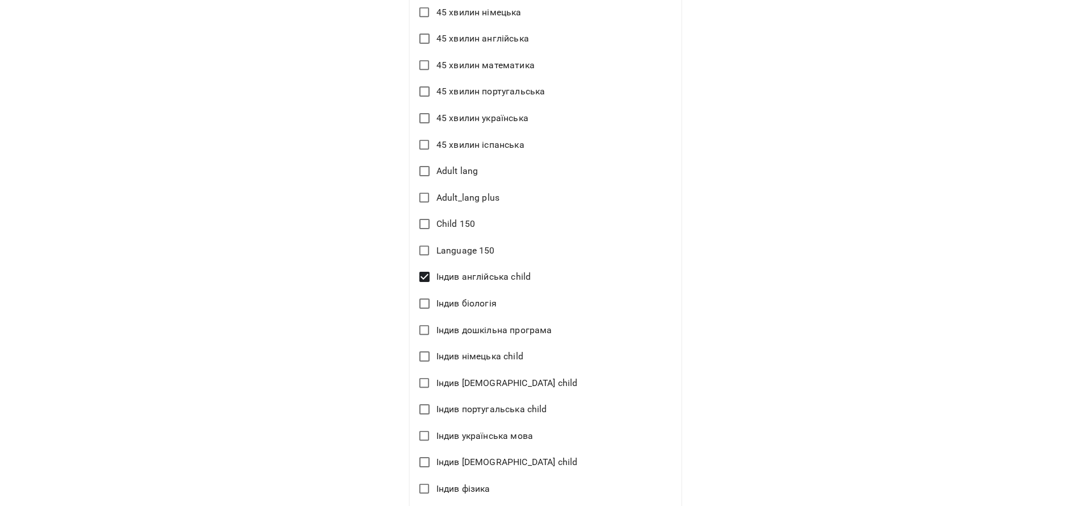
click at [919, 288] on div "**********" at bounding box center [545, 253] width 1091 height 506
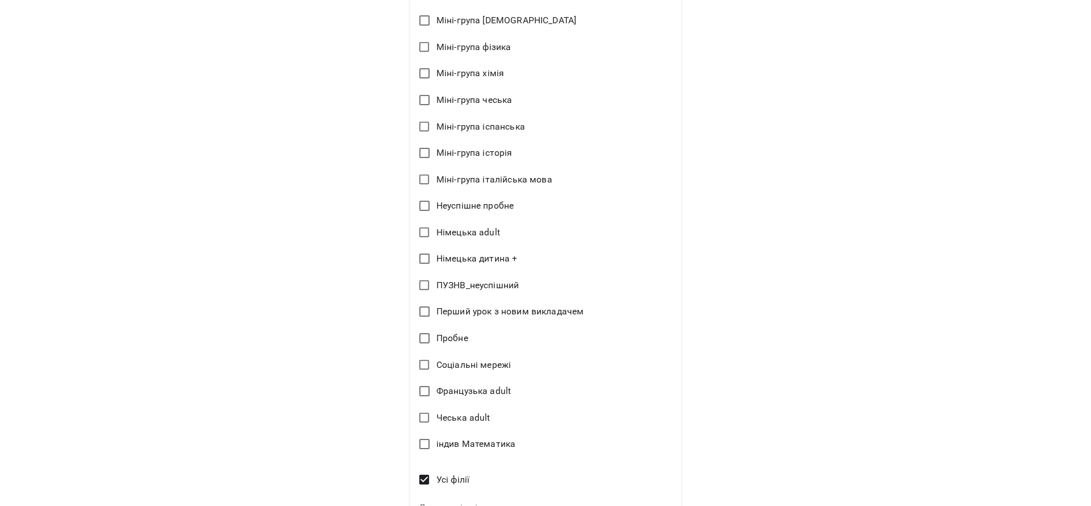
scroll to position [1562, 0]
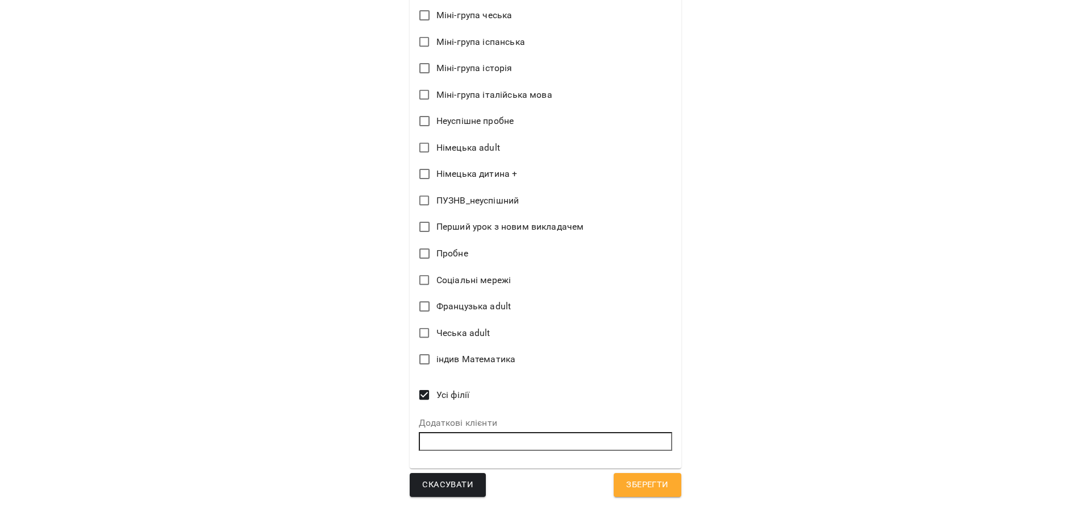
click at [637, 479] on span "Зберегти" at bounding box center [647, 485] width 42 height 15
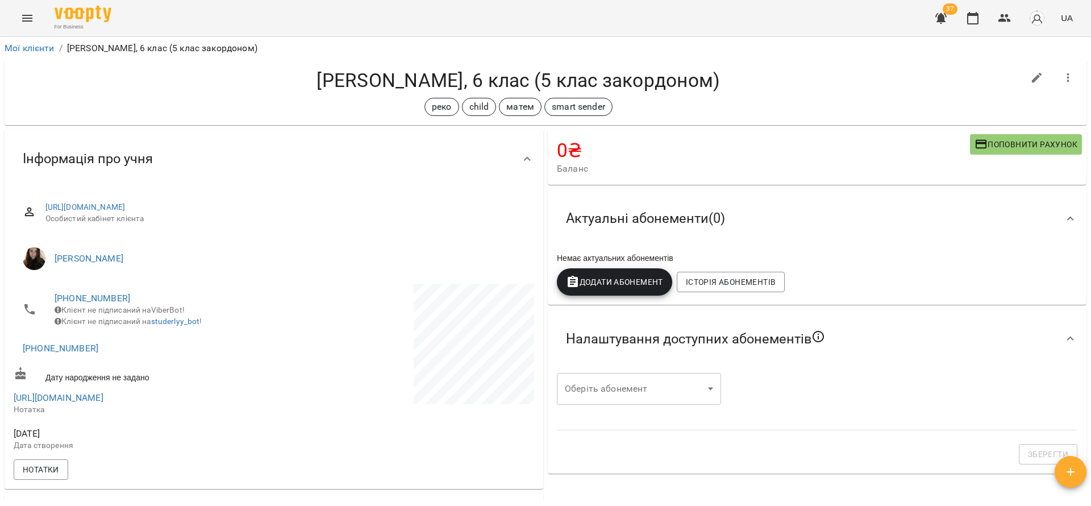
click at [607, 275] on button "Додати Абонемент" at bounding box center [614, 281] width 115 height 27
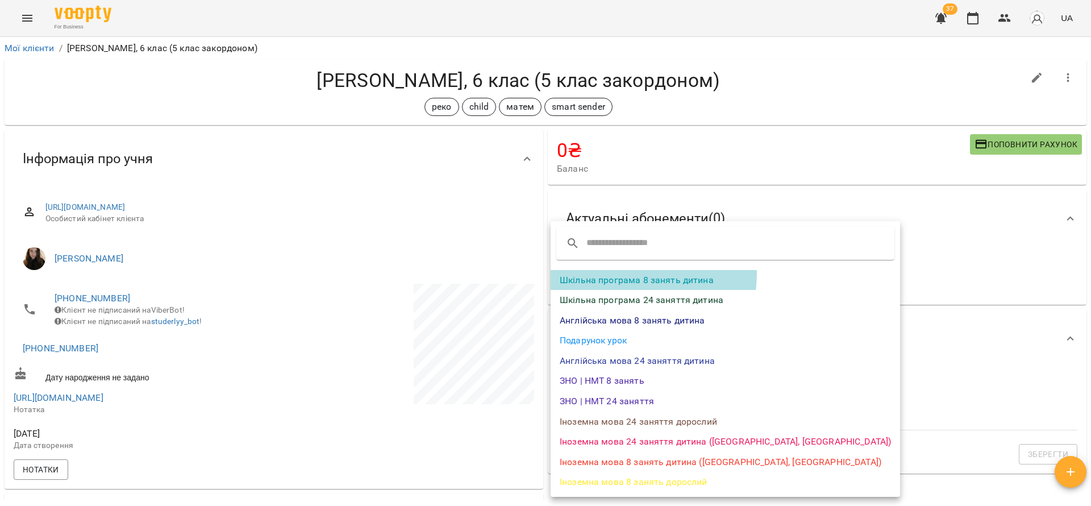
click at [612, 272] on li "Шкільна програма 8 занять дитина" at bounding box center [726, 280] width 350 height 20
select select "*******"
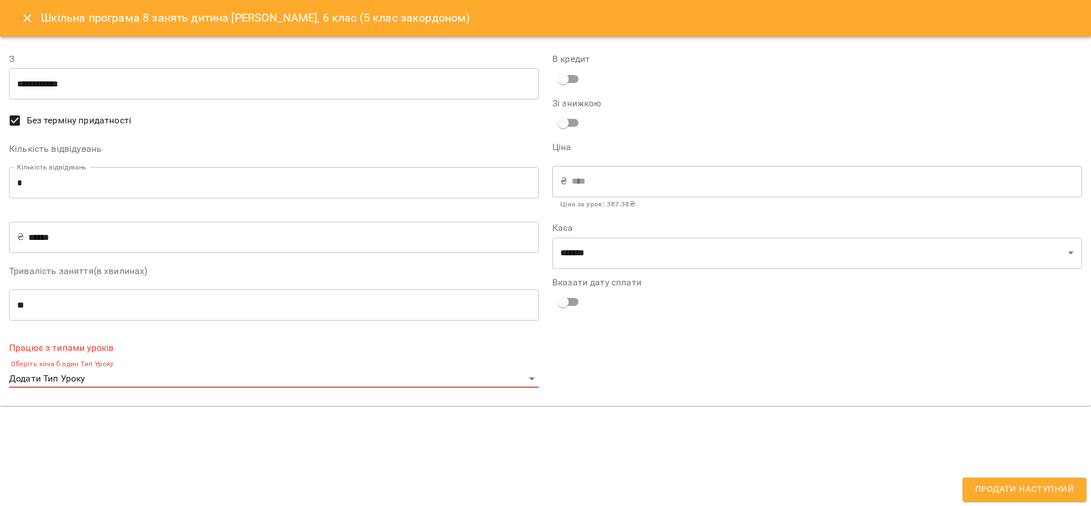
click at [150, 379] on body "For Business 37 UA Мої клієнти / Сара Наливана, 6 клас (5 клас закордоном) Сара…" at bounding box center [545, 271] width 1091 height 543
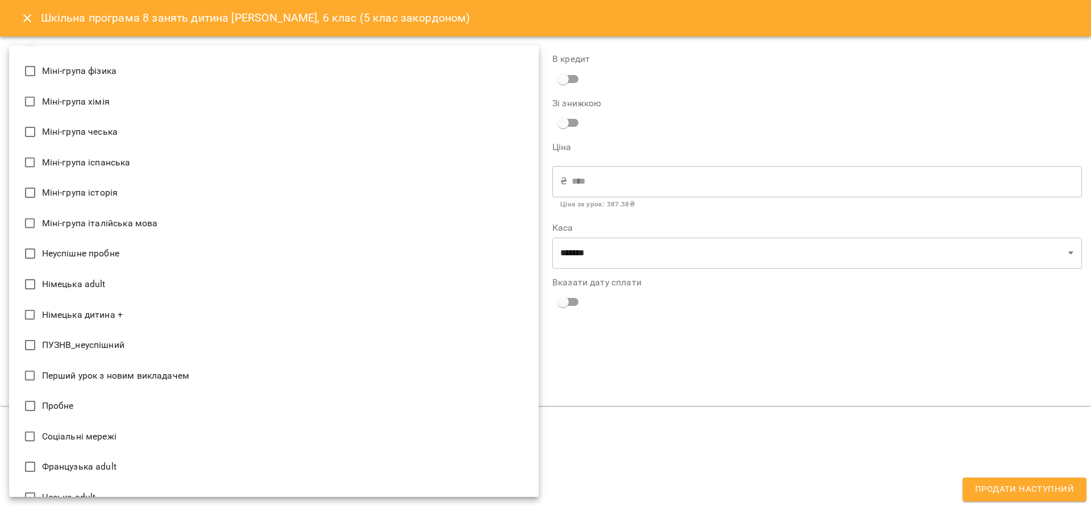
scroll to position [1293, 0]
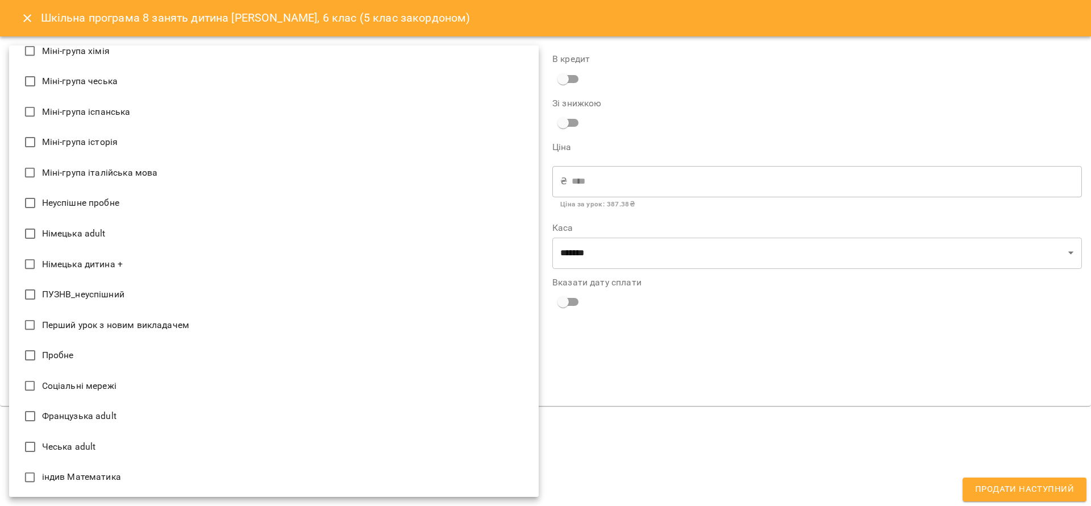
click at [134, 477] on li "індив Математика" at bounding box center [274, 477] width 530 height 31
type input "**********"
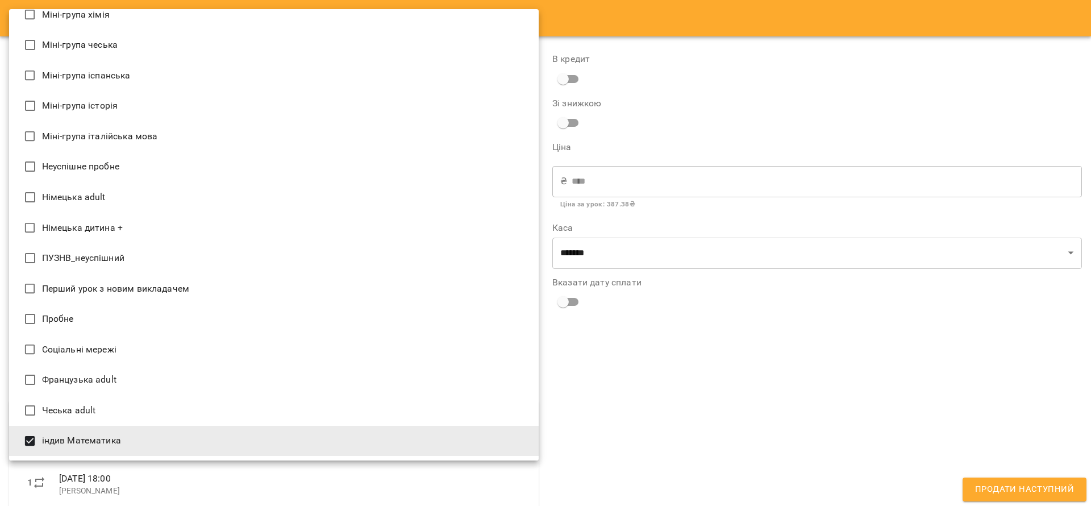
click at [718, 456] on div at bounding box center [545, 253] width 1091 height 506
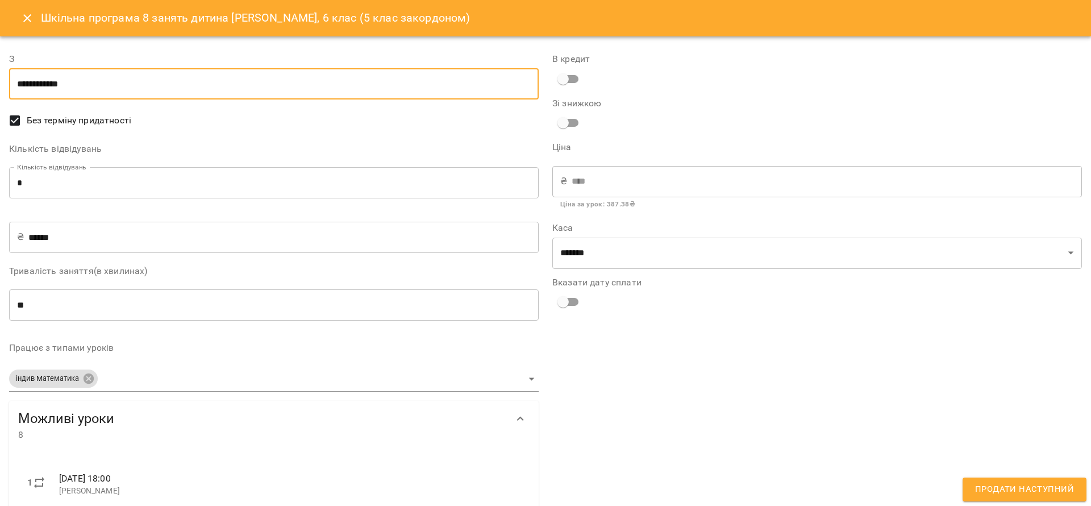
click at [142, 95] on input "**********" at bounding box center [274, 84] width 530 height 32
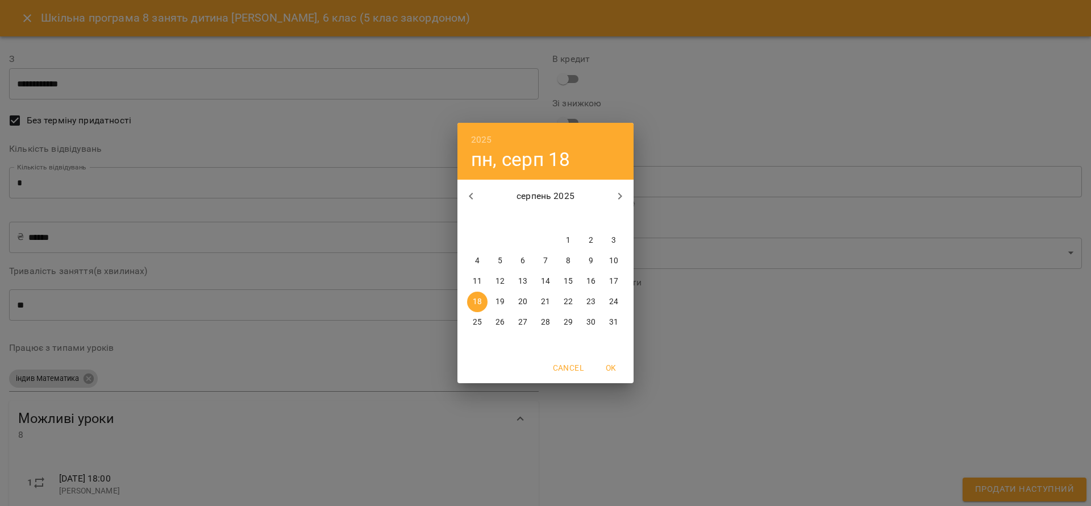
click at [567, 239] on p "1" at bounding box center [568, 240] width 5 height 11
type input "**********"
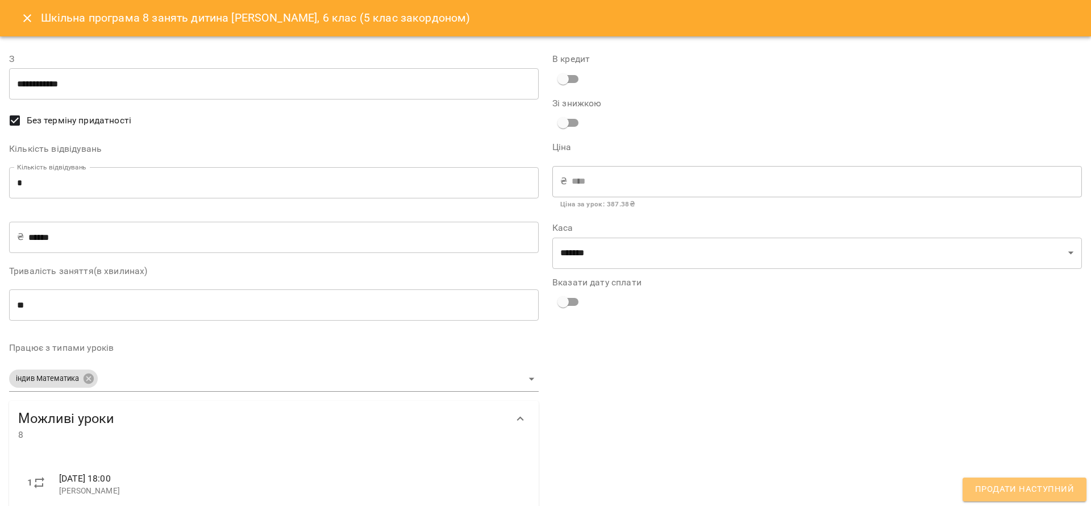
click at [1056, 492] on span "Продати наступний" at bounding box center [1025, 489] width 99 height 15
